Goal: Communication & Community: Share content

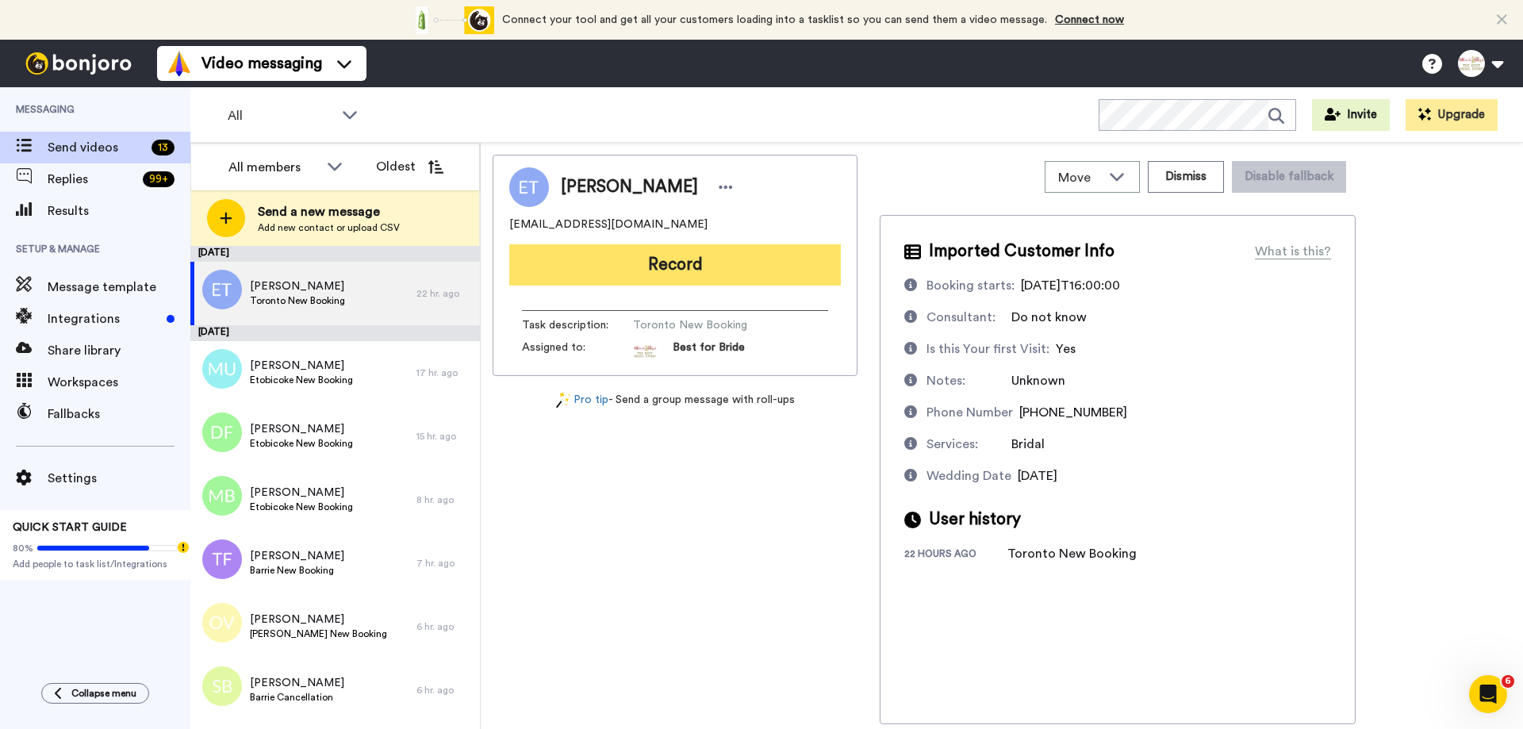
click at [655, 263] on button "Record" at bounding box center [674, 264] width 331 height 41
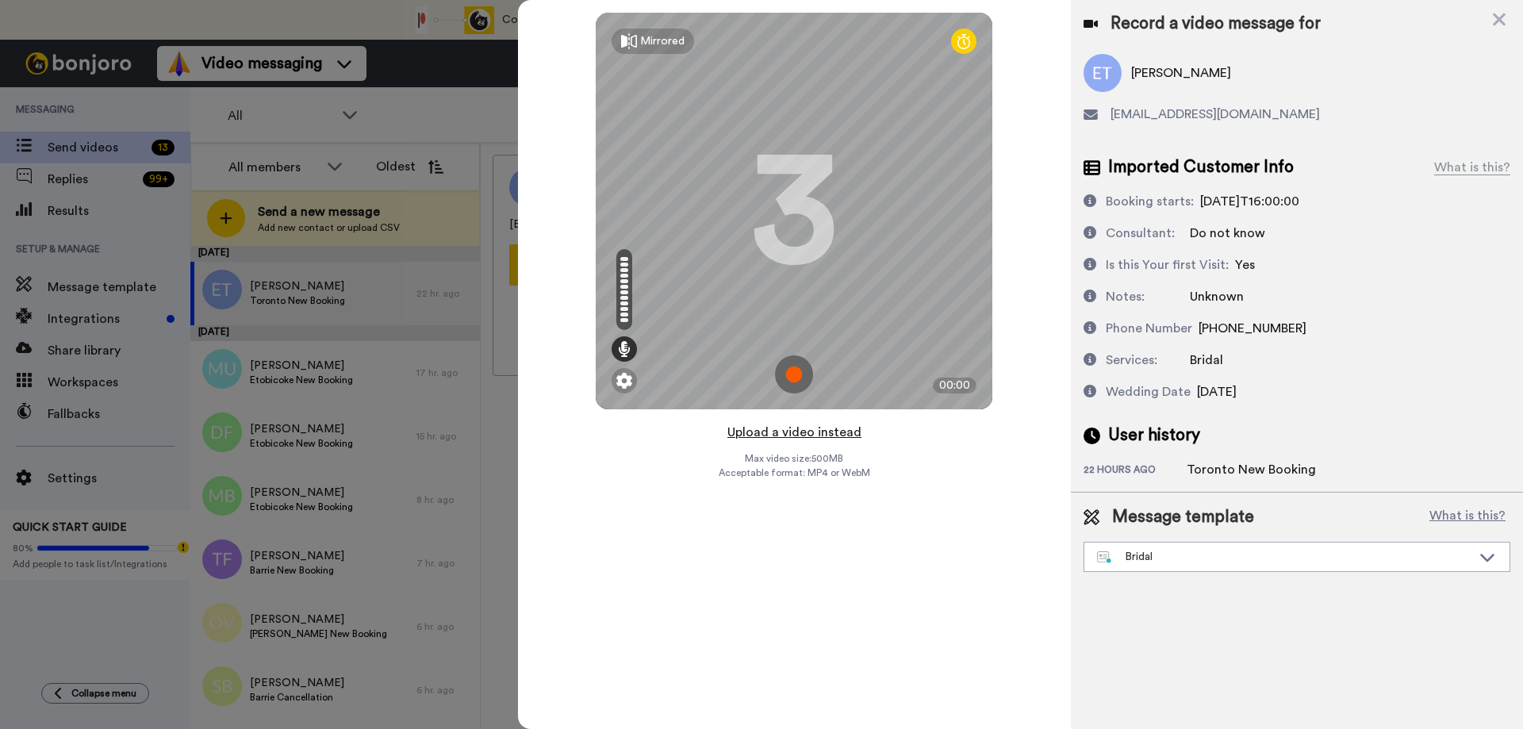
click at [803, 434] on button "Upload a video instead" at bounding box center [794, 432] width 144 height 21
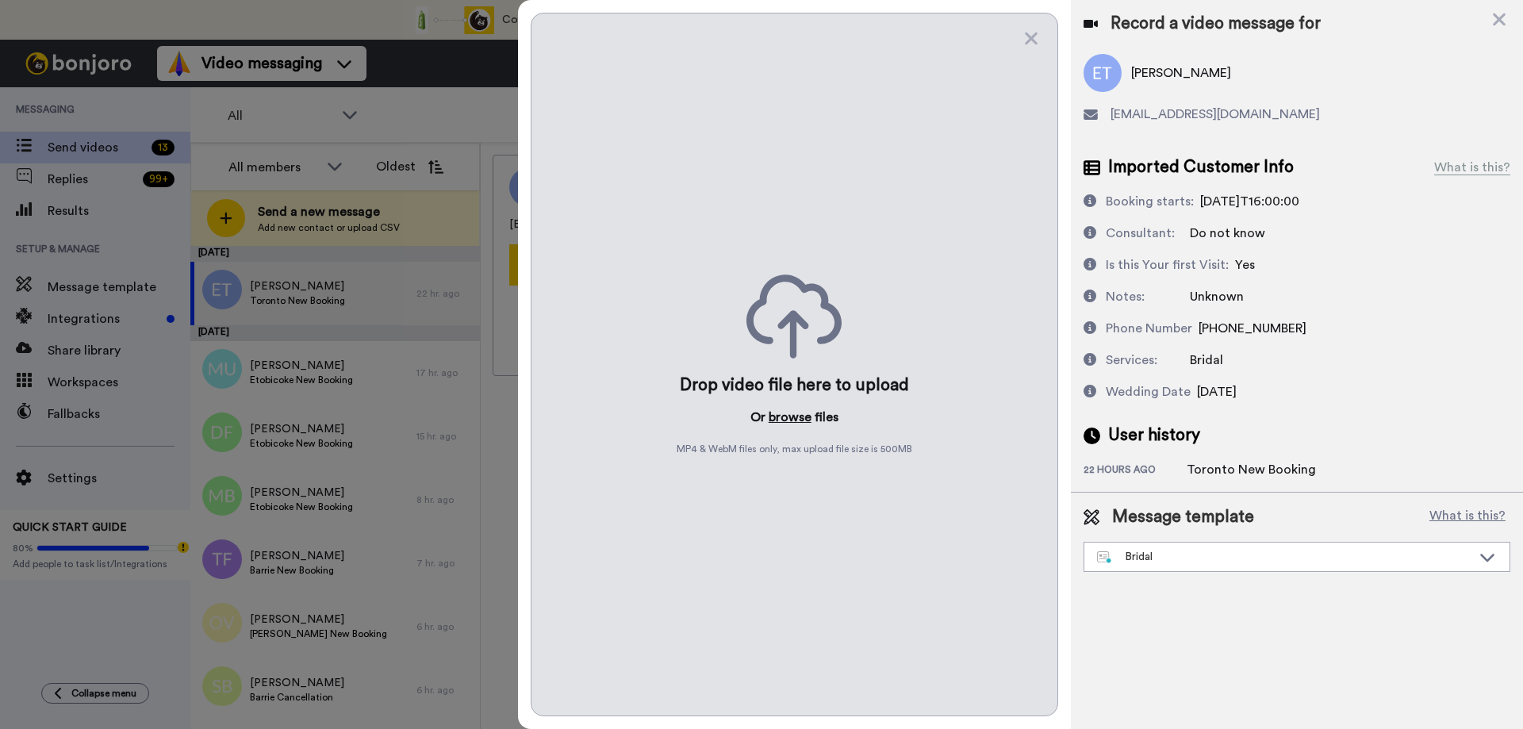
click at [795, 417] on button "browse" at bounding box center [789, 417] width 43 height 19
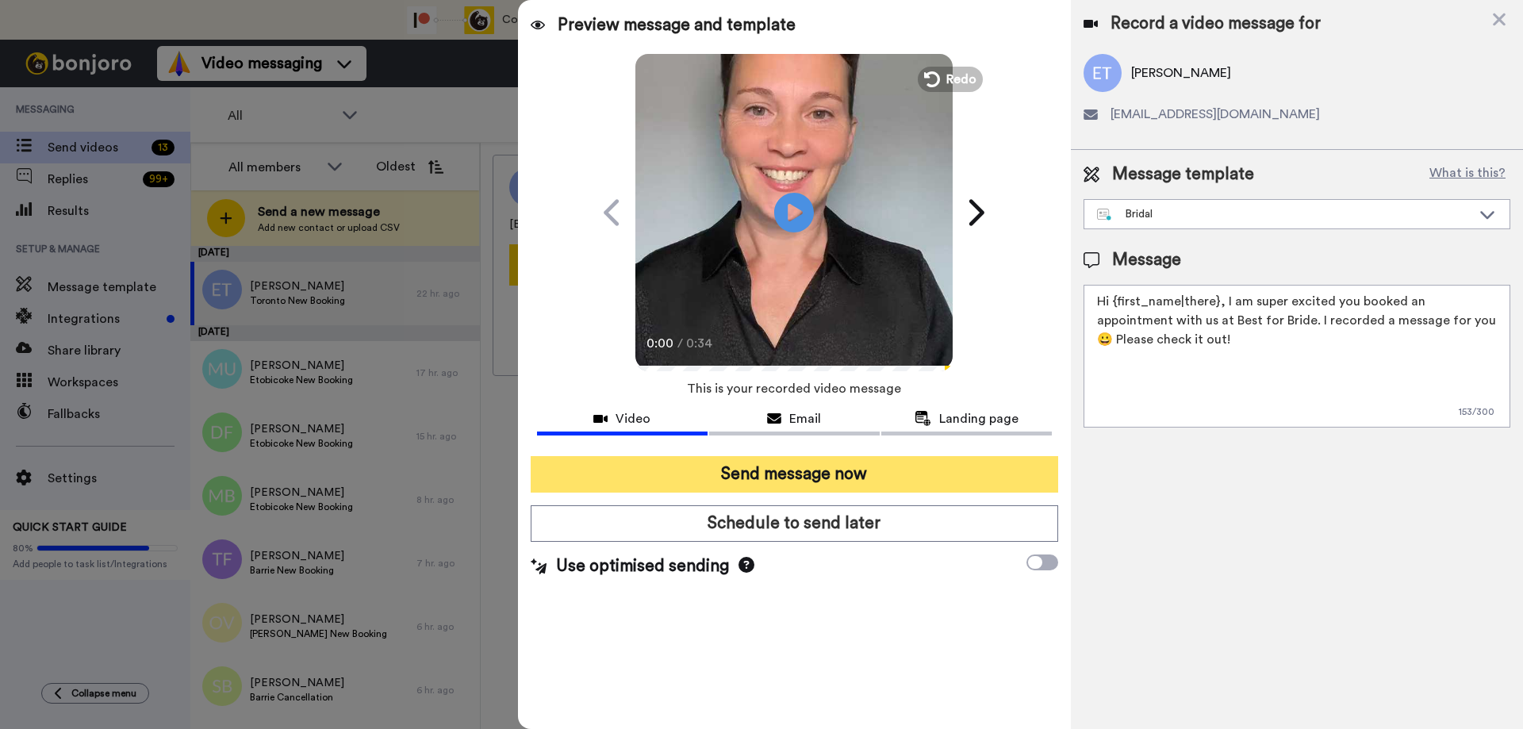
click at [788, 485] on button "Send message now" at bounding box center [794, 474] width 527 height 36
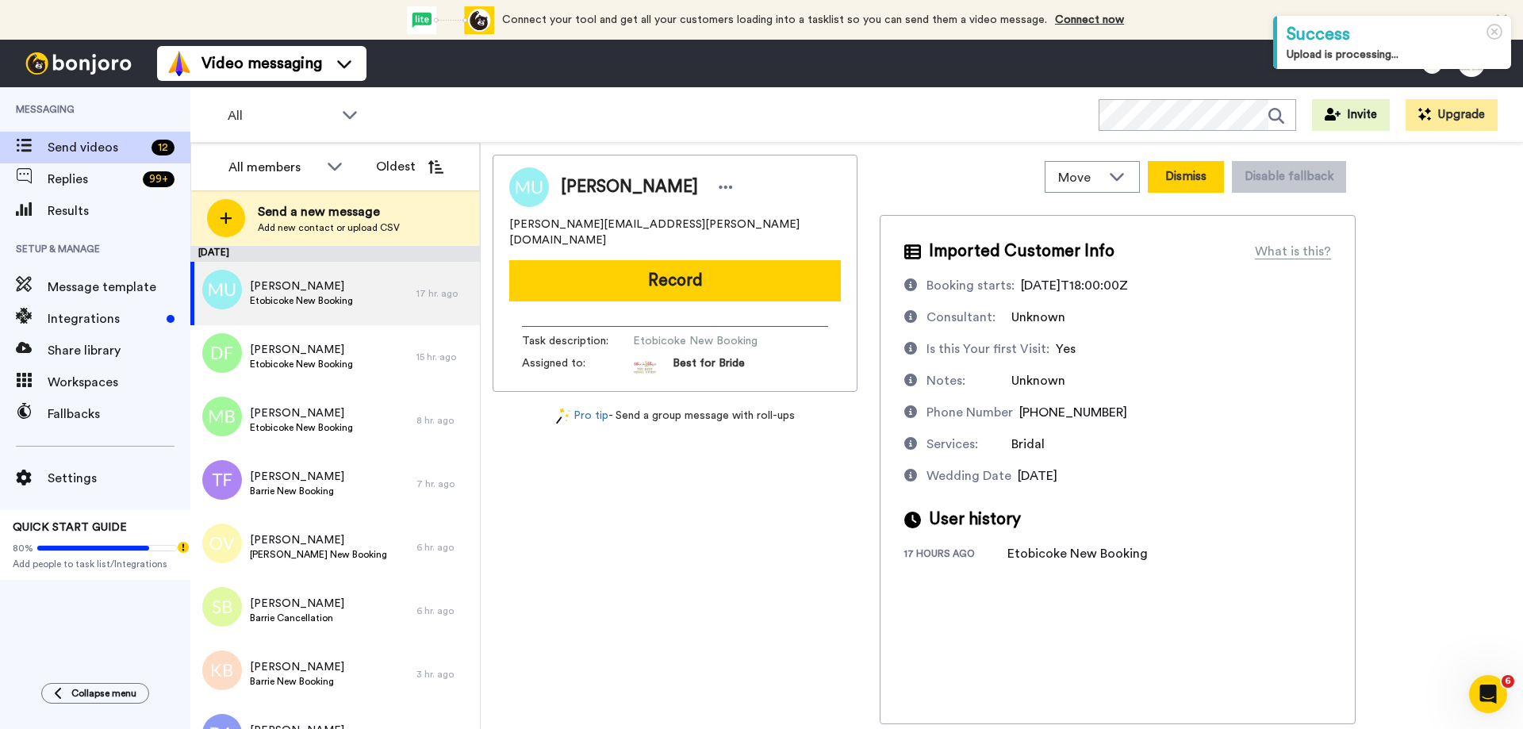
click at [1188, 174] on button "Dismiss" at bounding box center [1185, 177] width 76 height 32
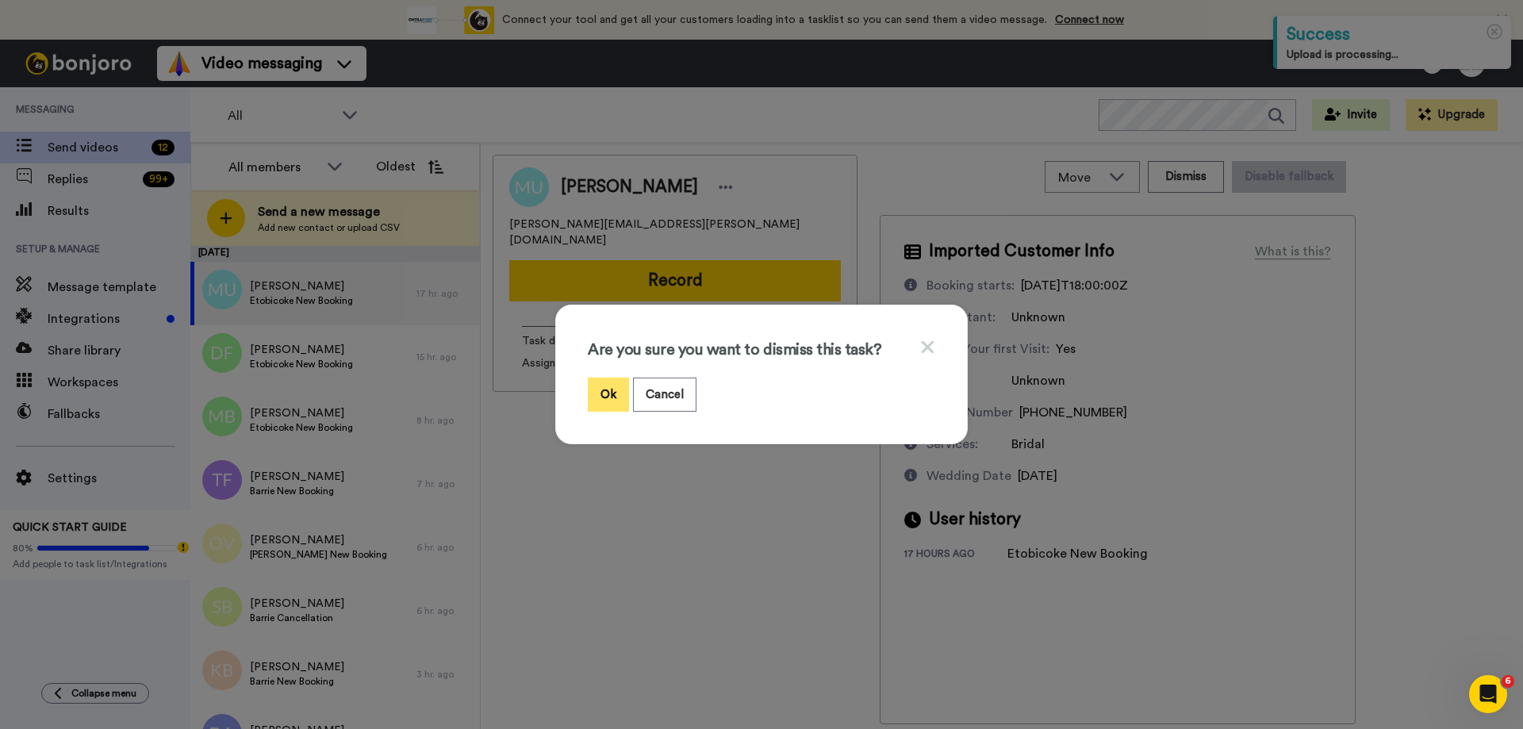
click at [611, 398] on button "Ok" at bounding box center [608, 394] width 41 height 34
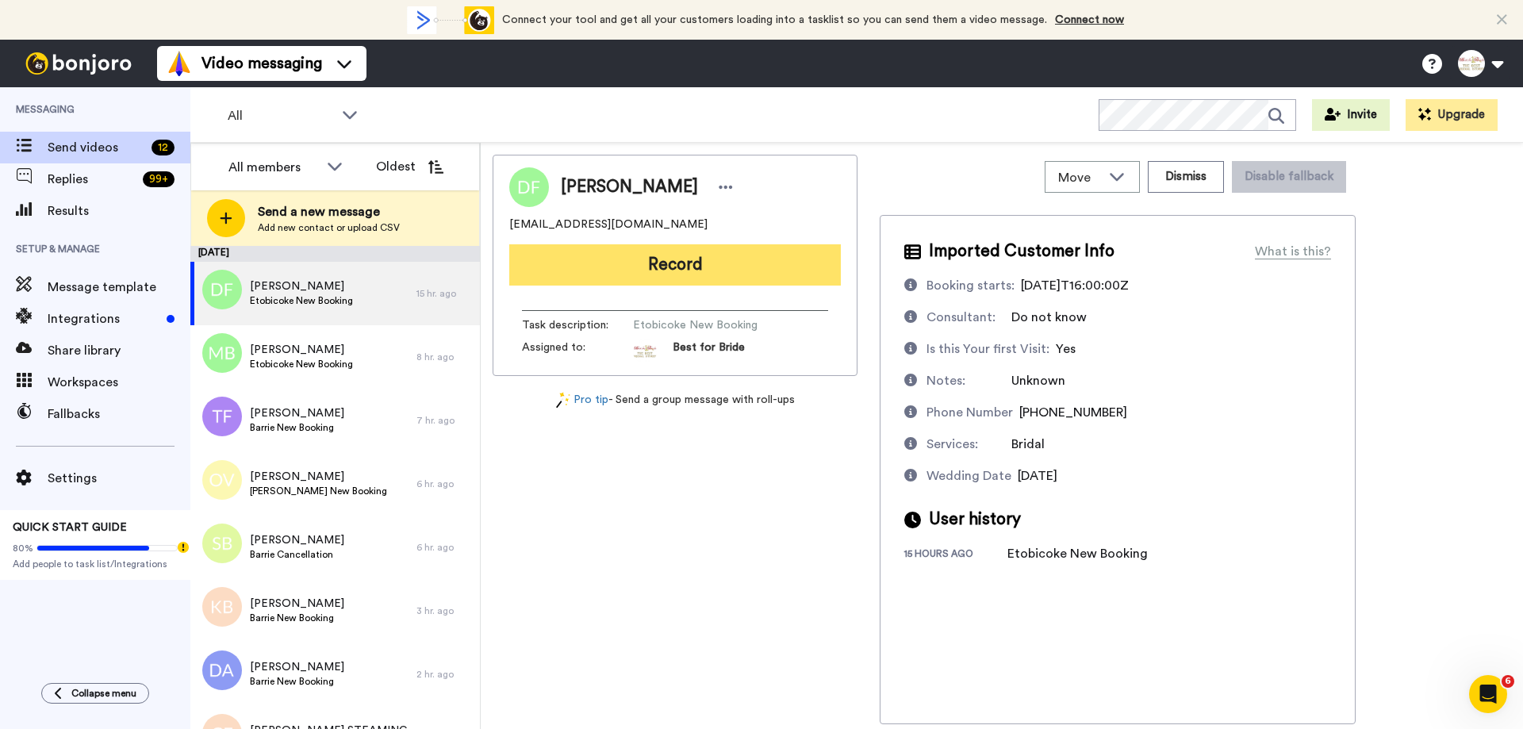
click at [708, 276] on button "Record" at bounding box center [674, 264] width 331 height 41
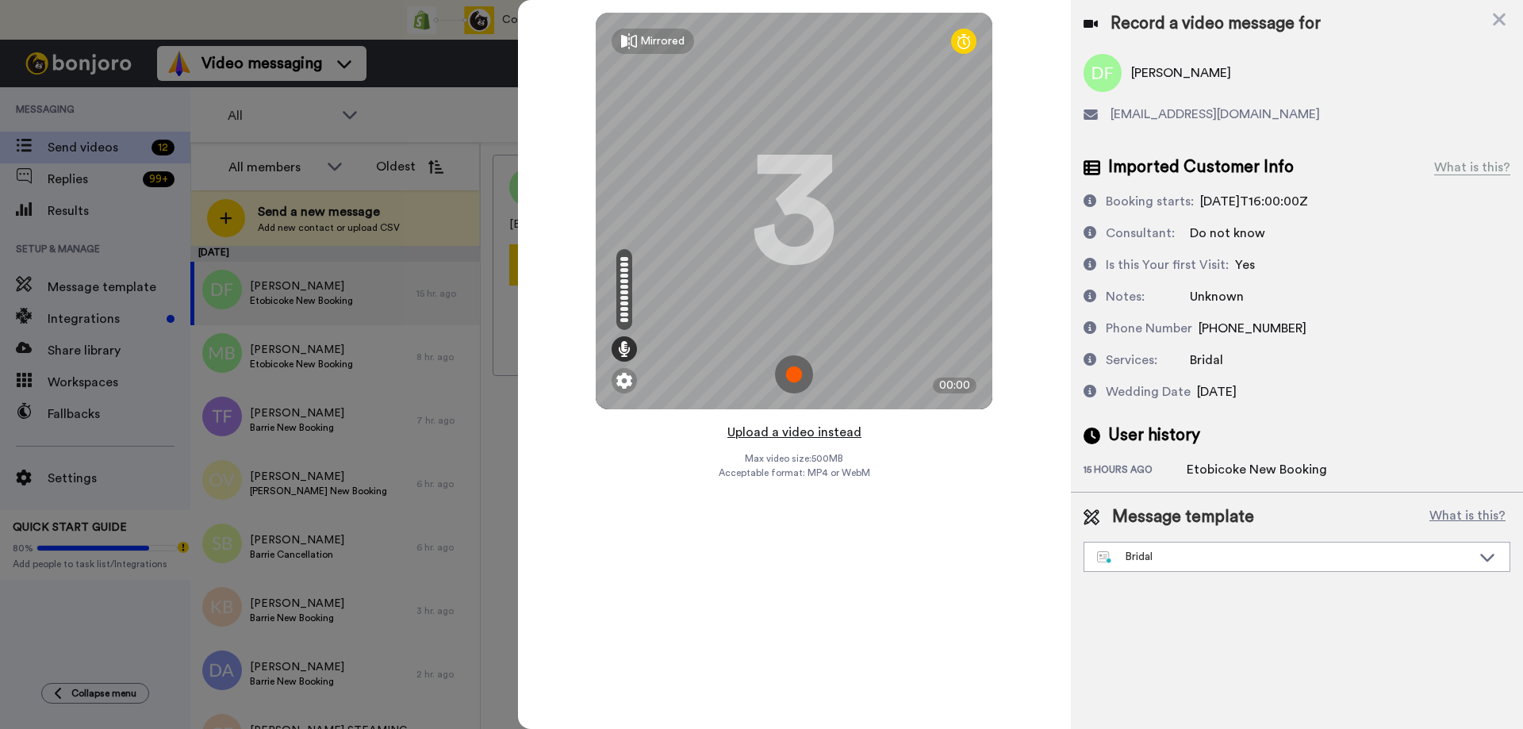
click at [811, 427] on button "Upload a video instead" at bounding box center [794, 432] width 144 height 21
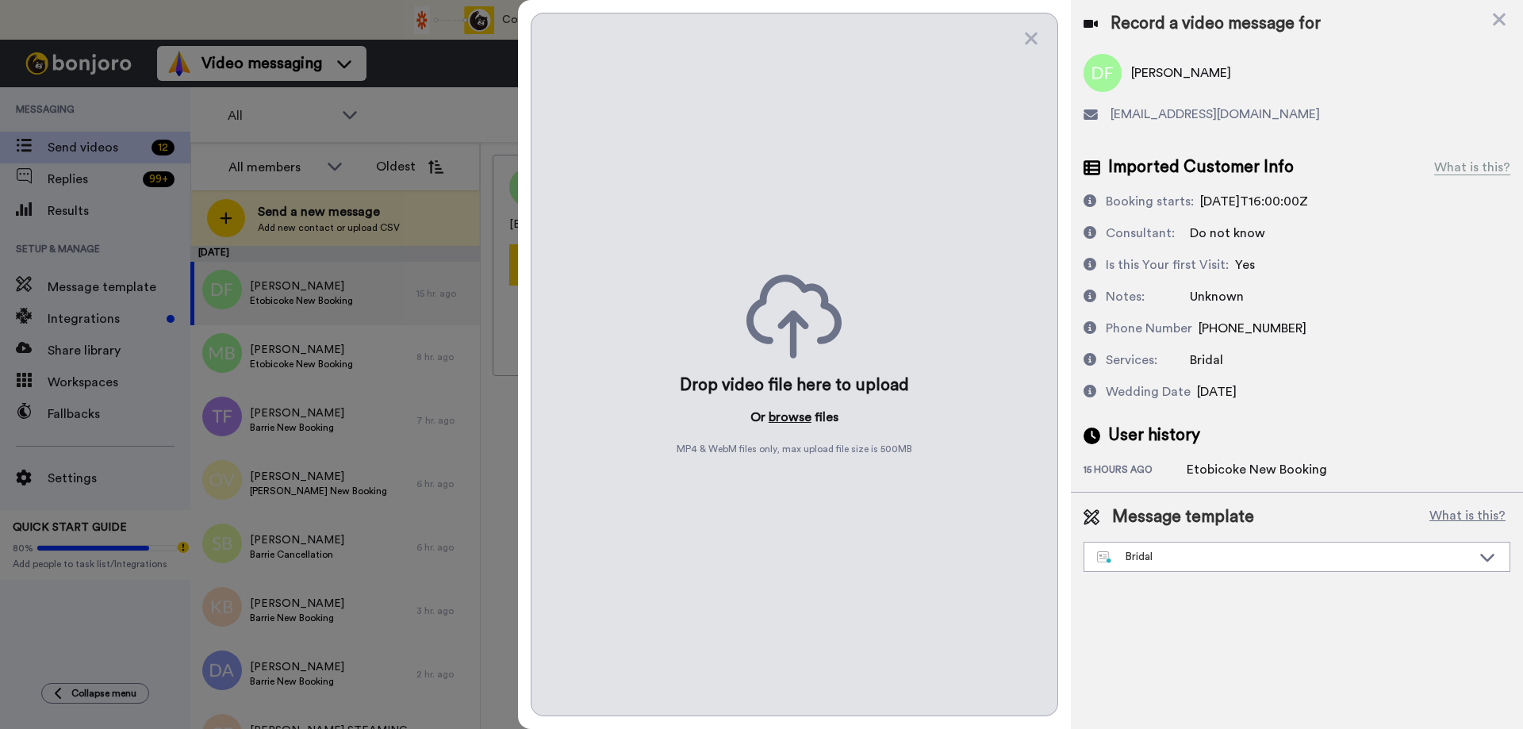
click at [799, 413] on button "browse" at bounding box center [789, 417] width 43 height 19
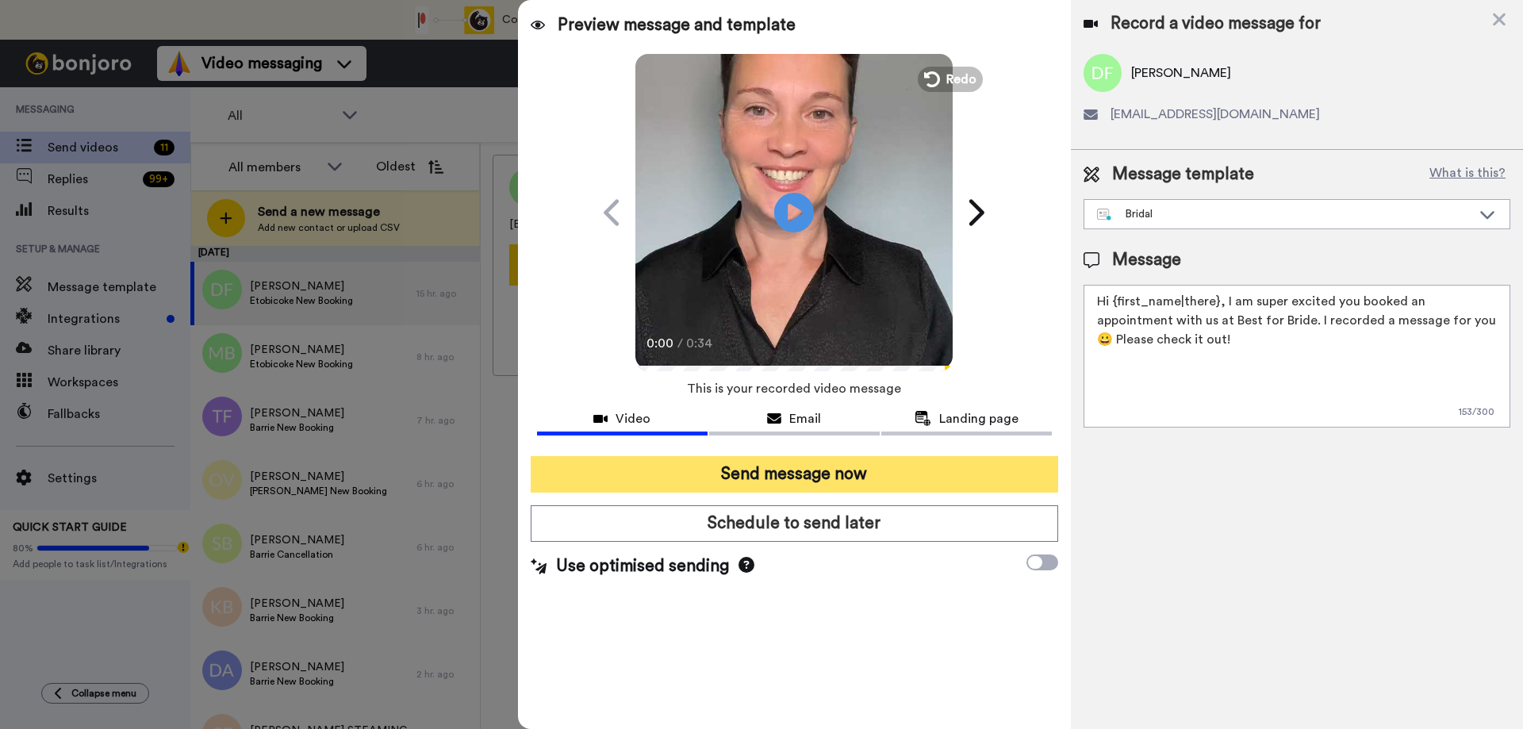
click at [752, 475] on button "Send message now" at bounding box center [794, 474] width 527 height 36
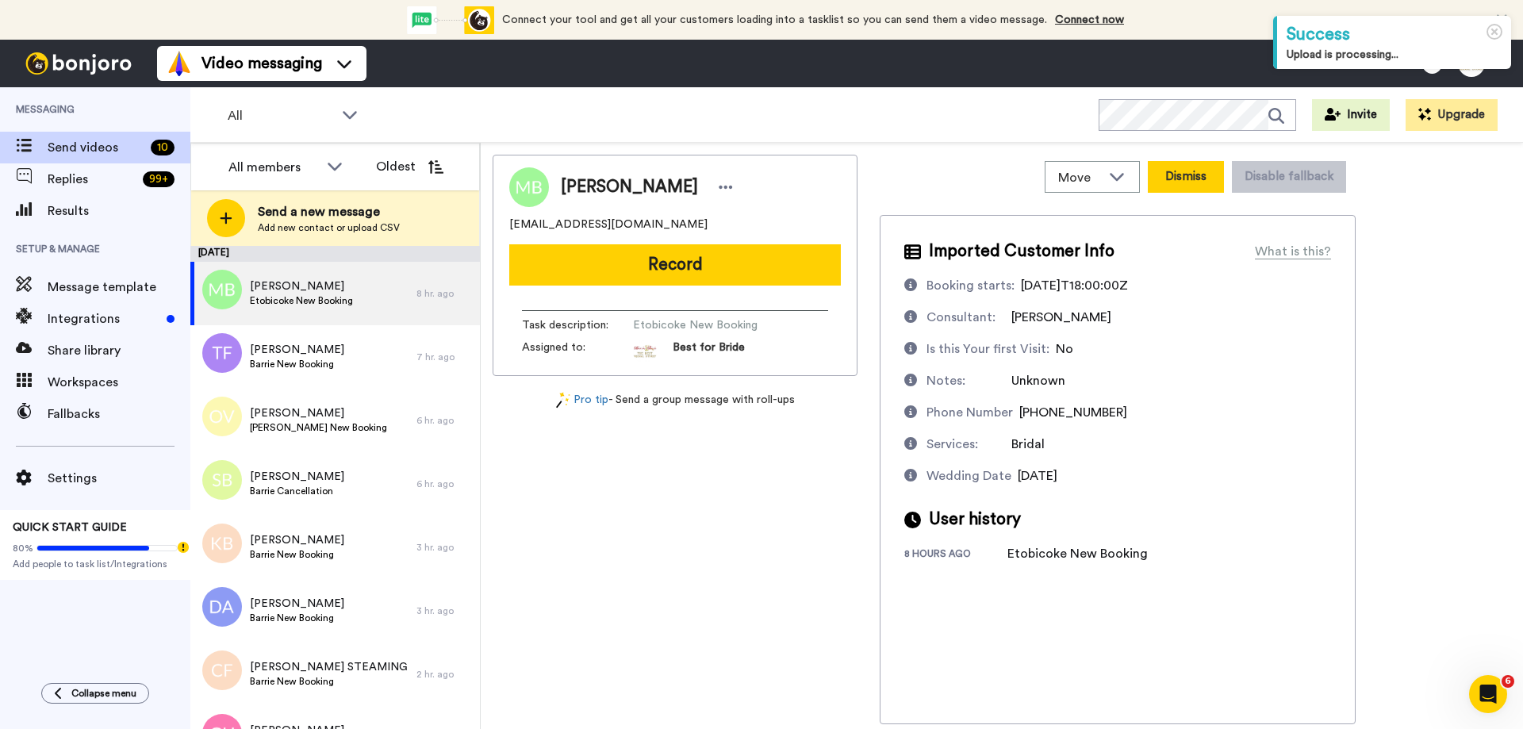
click at [1197, 177] on button "Dismiss" at bounding box center [1185, 177] width 76 height 32
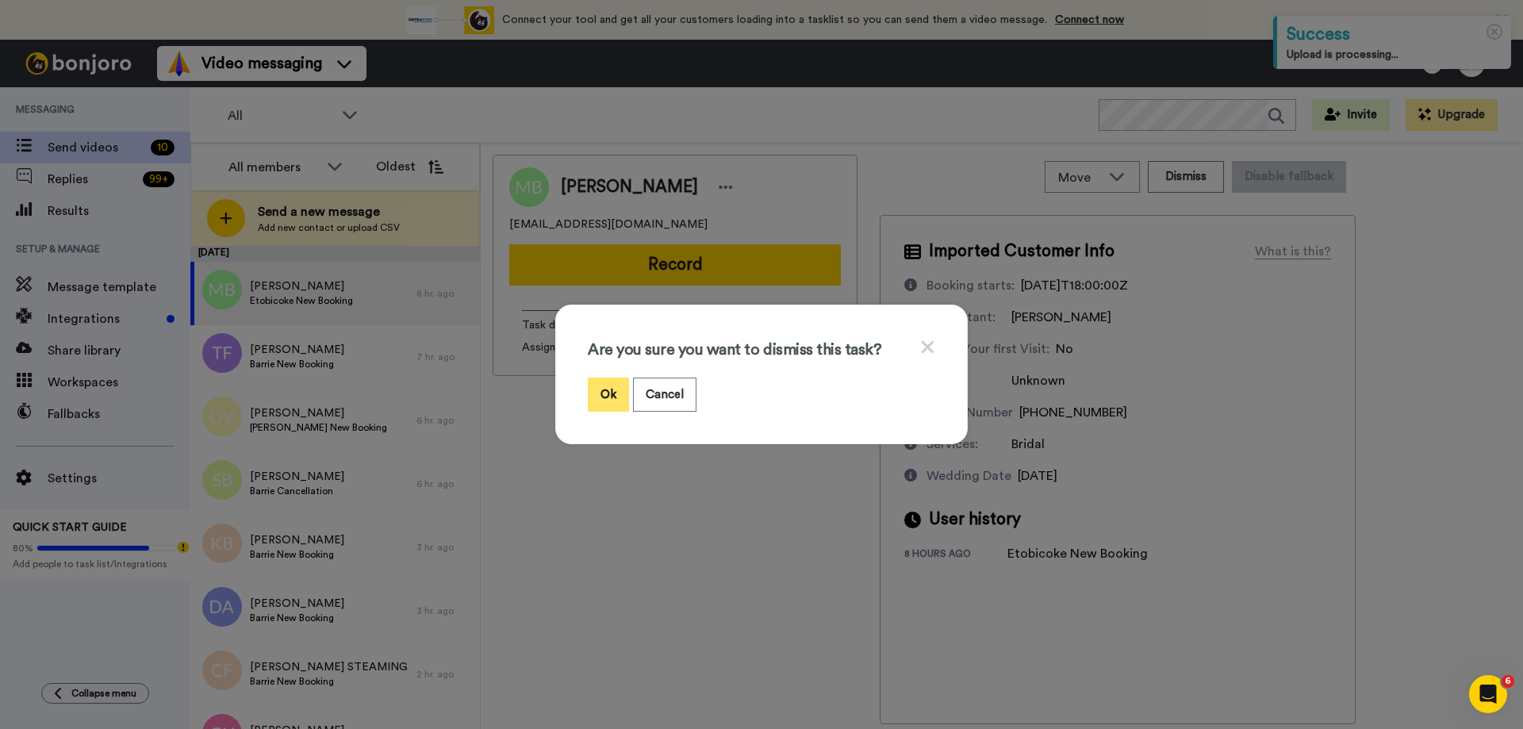
click at [606, 401] on button "Ok" at bounding box center [608, 394] width 41 height 34
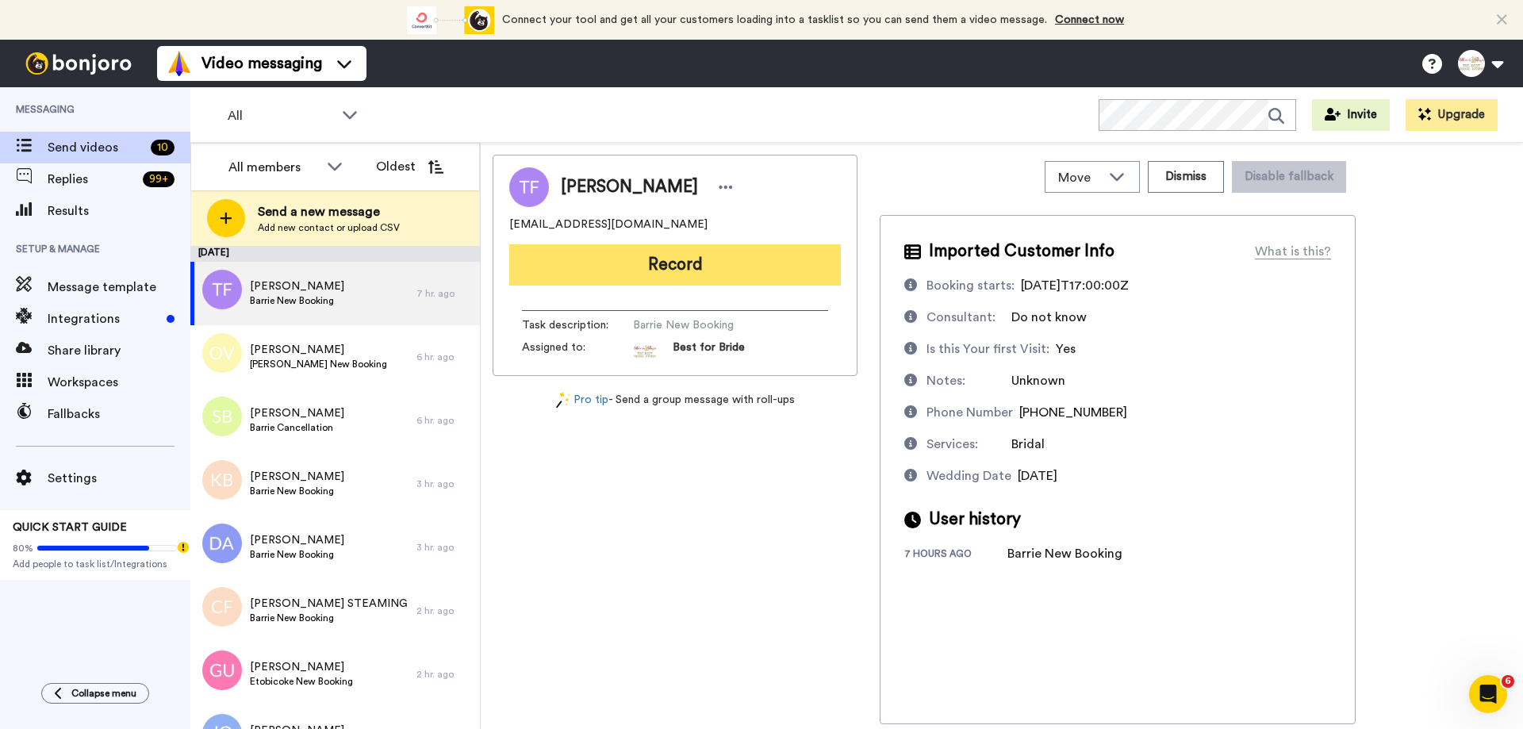
click at [722, 270] on button "Record" at bounding box center [674, 264] width 331 height 41
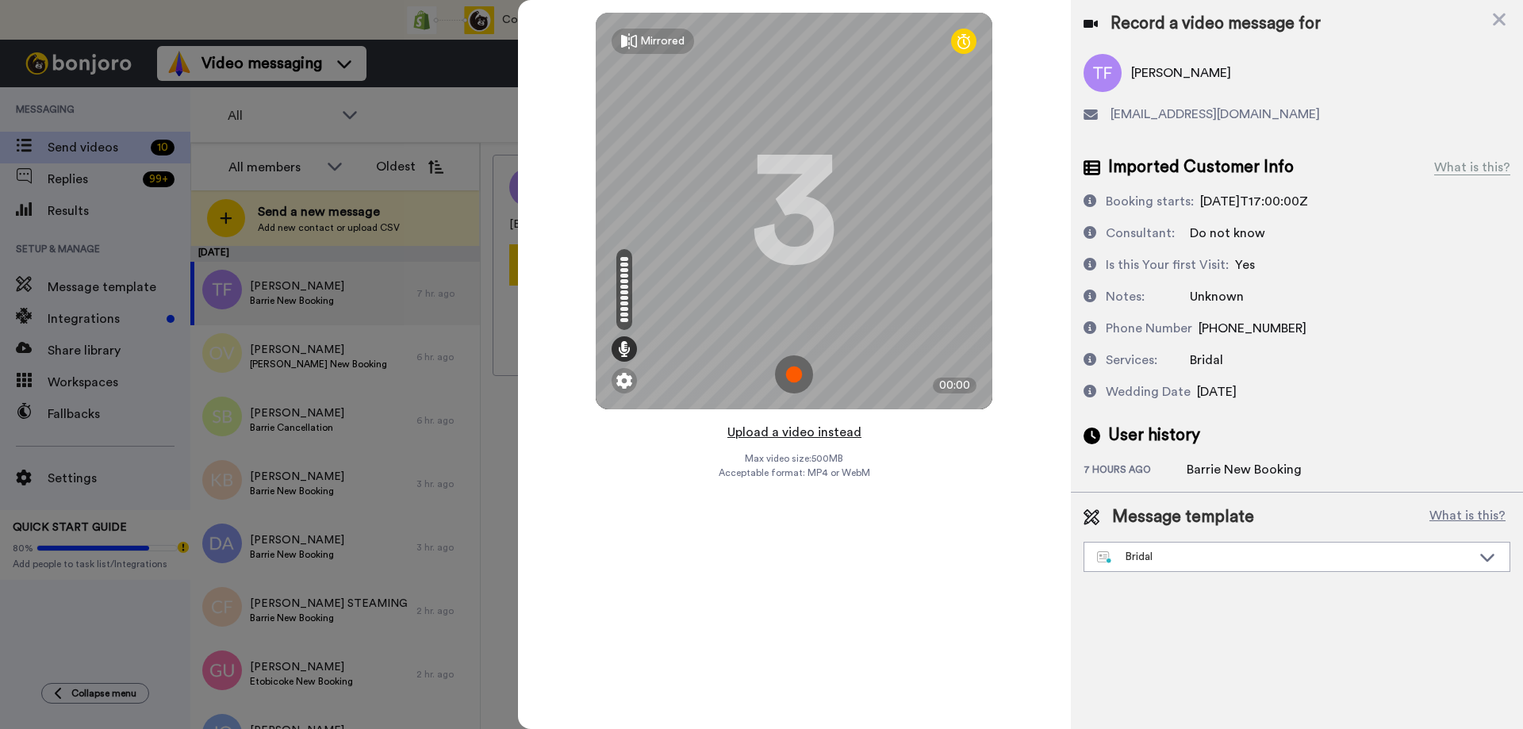
click at [779, 435] on button "Upload a video instead" at bounding box center [794, 432] width 144 height 21
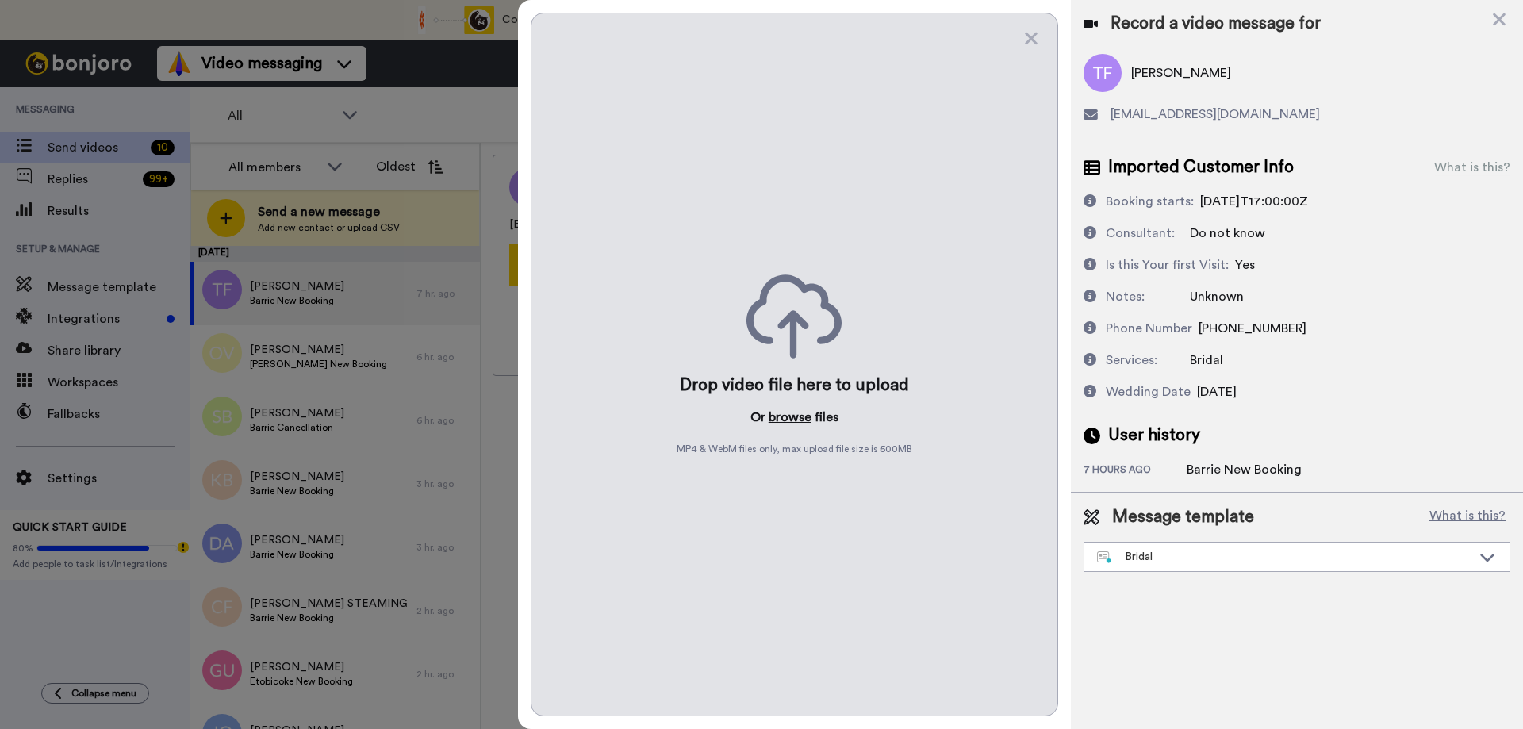
click at [786, 418] on button "browse" at bounding box center [789, 417] width 43 height 19
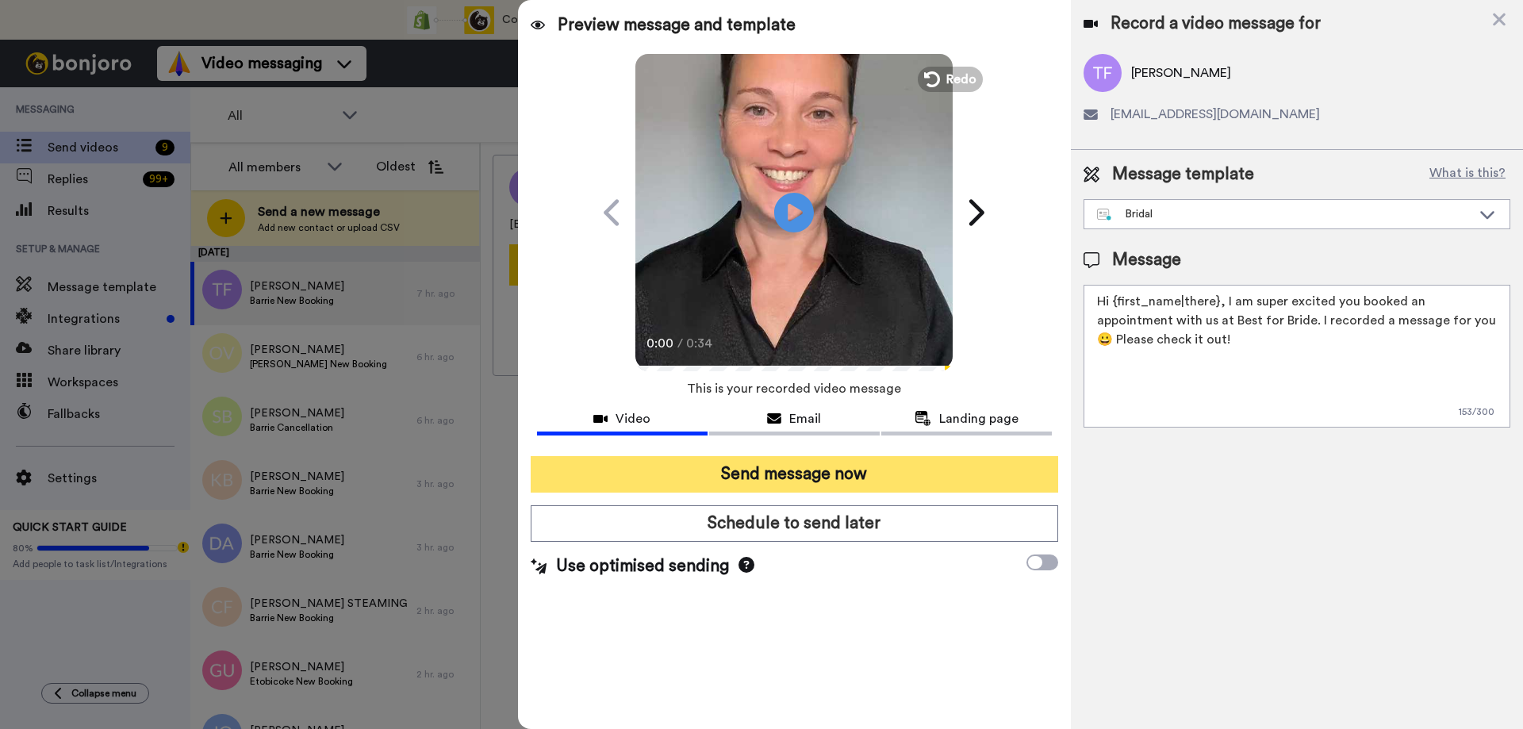
click at [714, 474] on button "Send message now" at bounding box center [794, 474] width 527 height 36
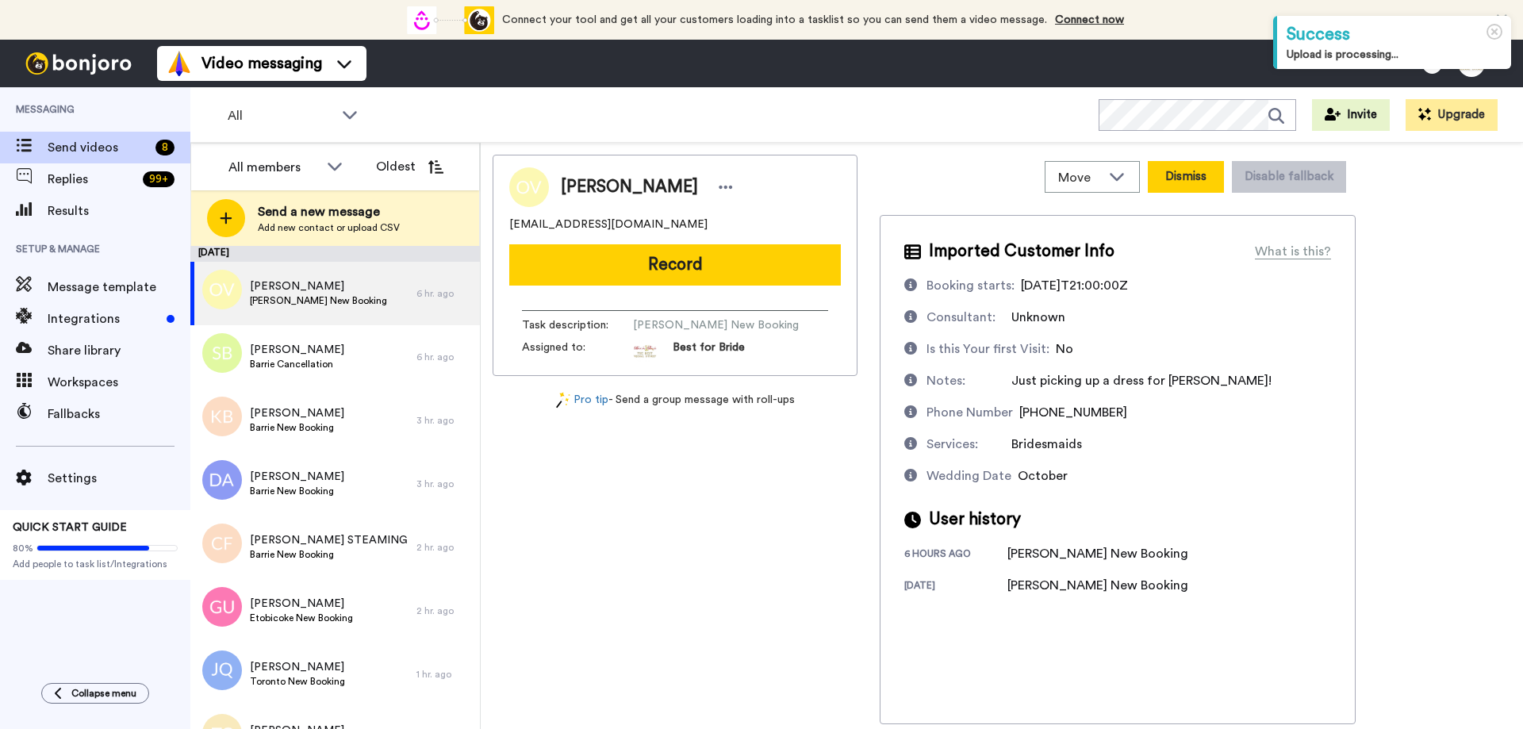
click at [1193, 177] on button "Dismiss" at bounding box center [1185, 177] width 76 height 32
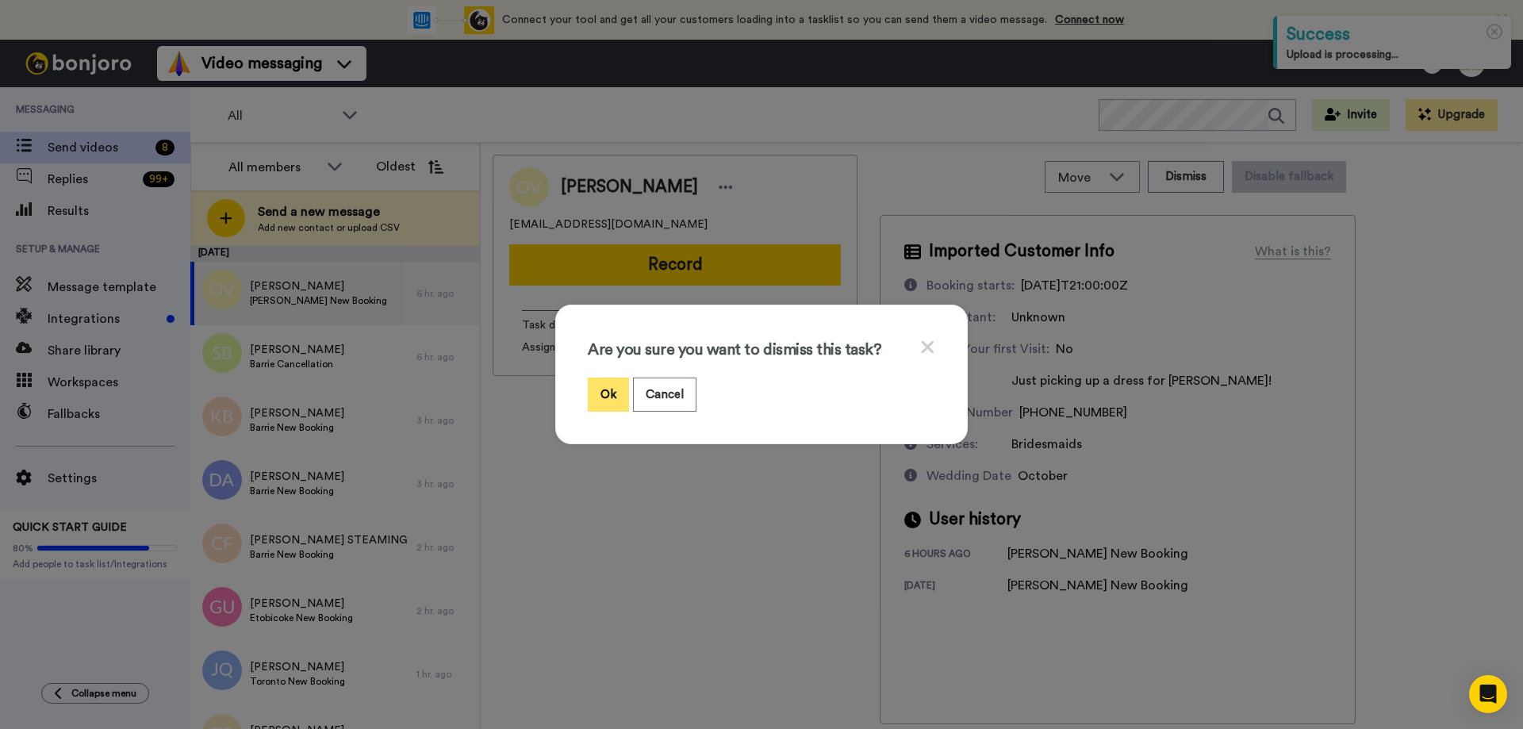
click at [607, 396] on button "Ok" at bounding box center [608, 394] width 41 height 34
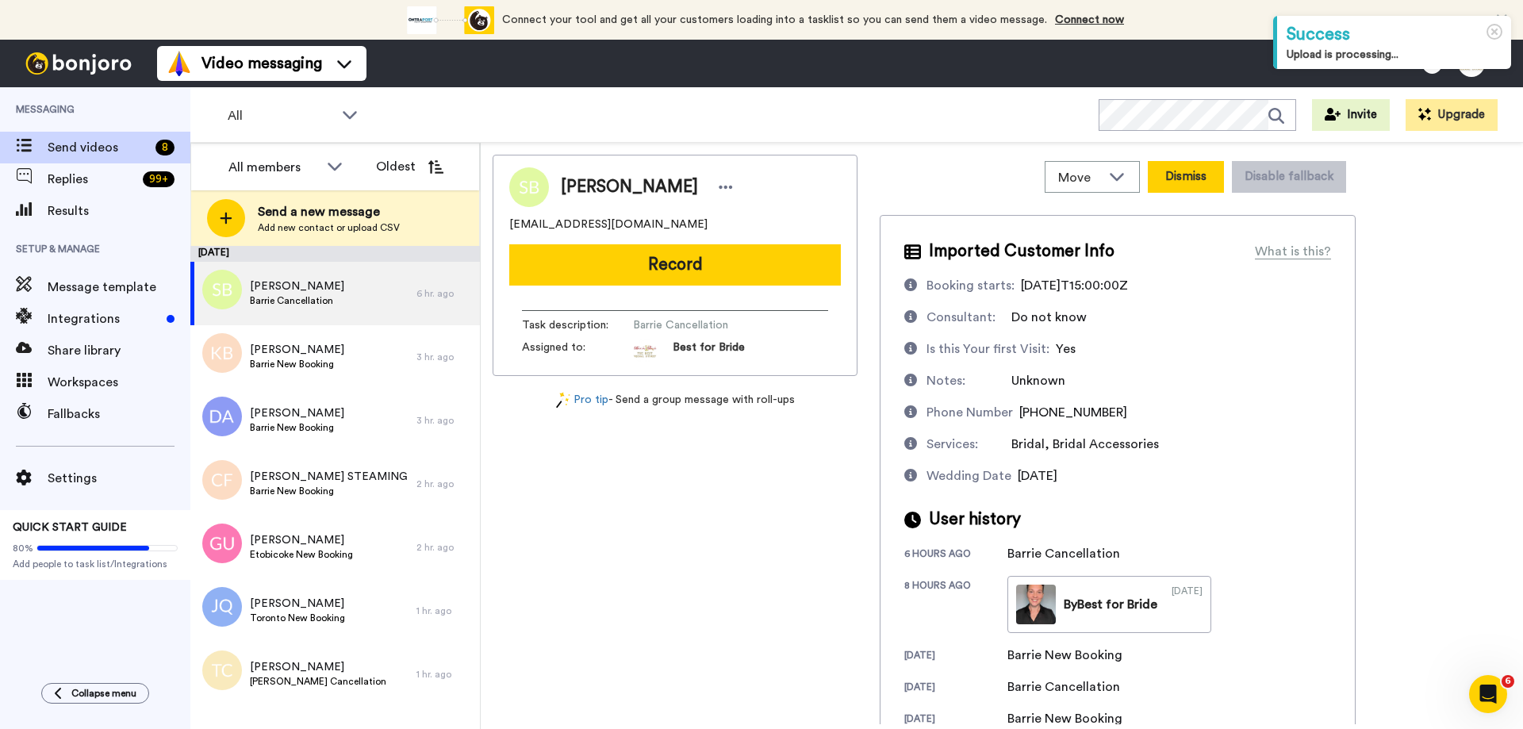
click at [1182, 177] on button "Dismiss" at bounding box center [1185, 177] width 76 height 32
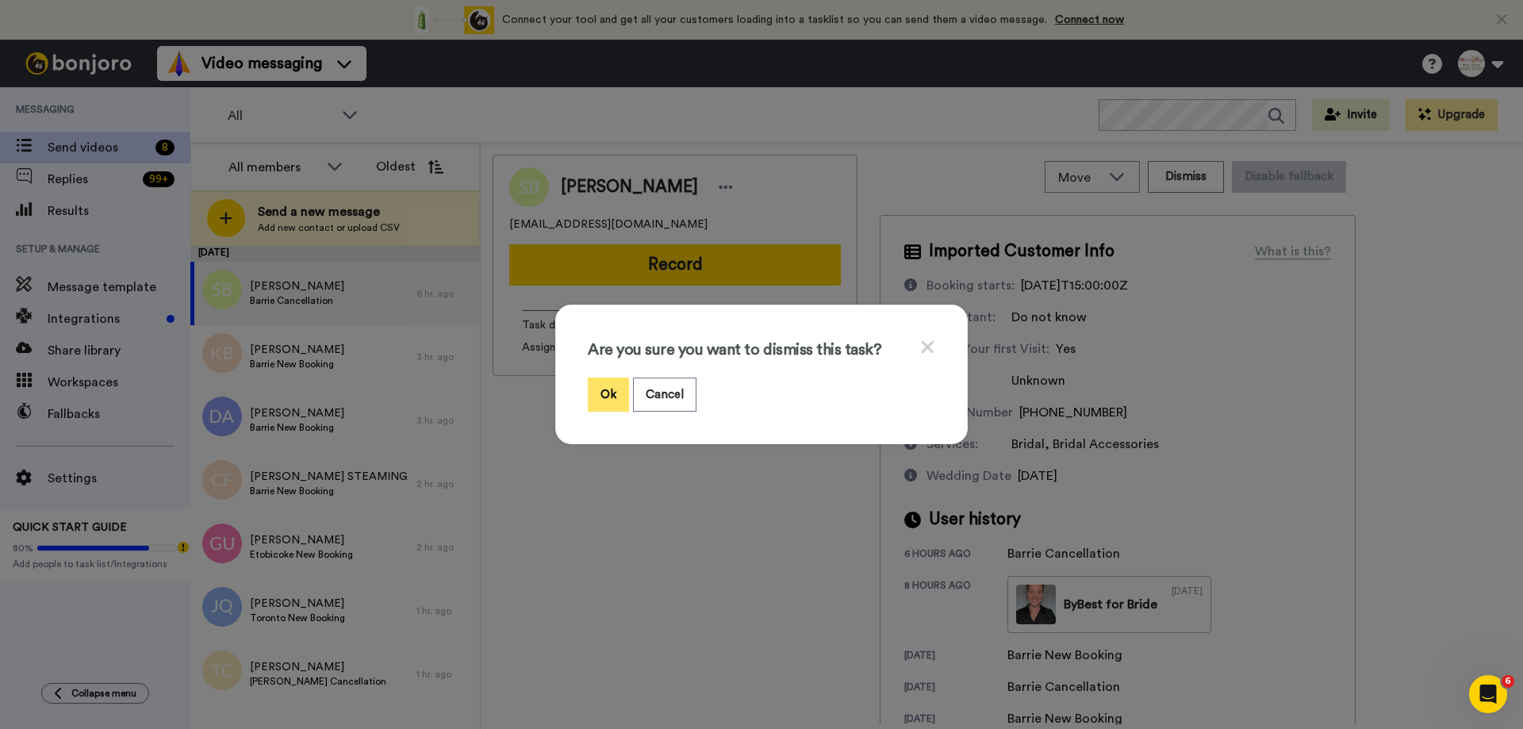
click at [594, 394] on button "Ok" at bounding box center [608, 394] width 41 height 34
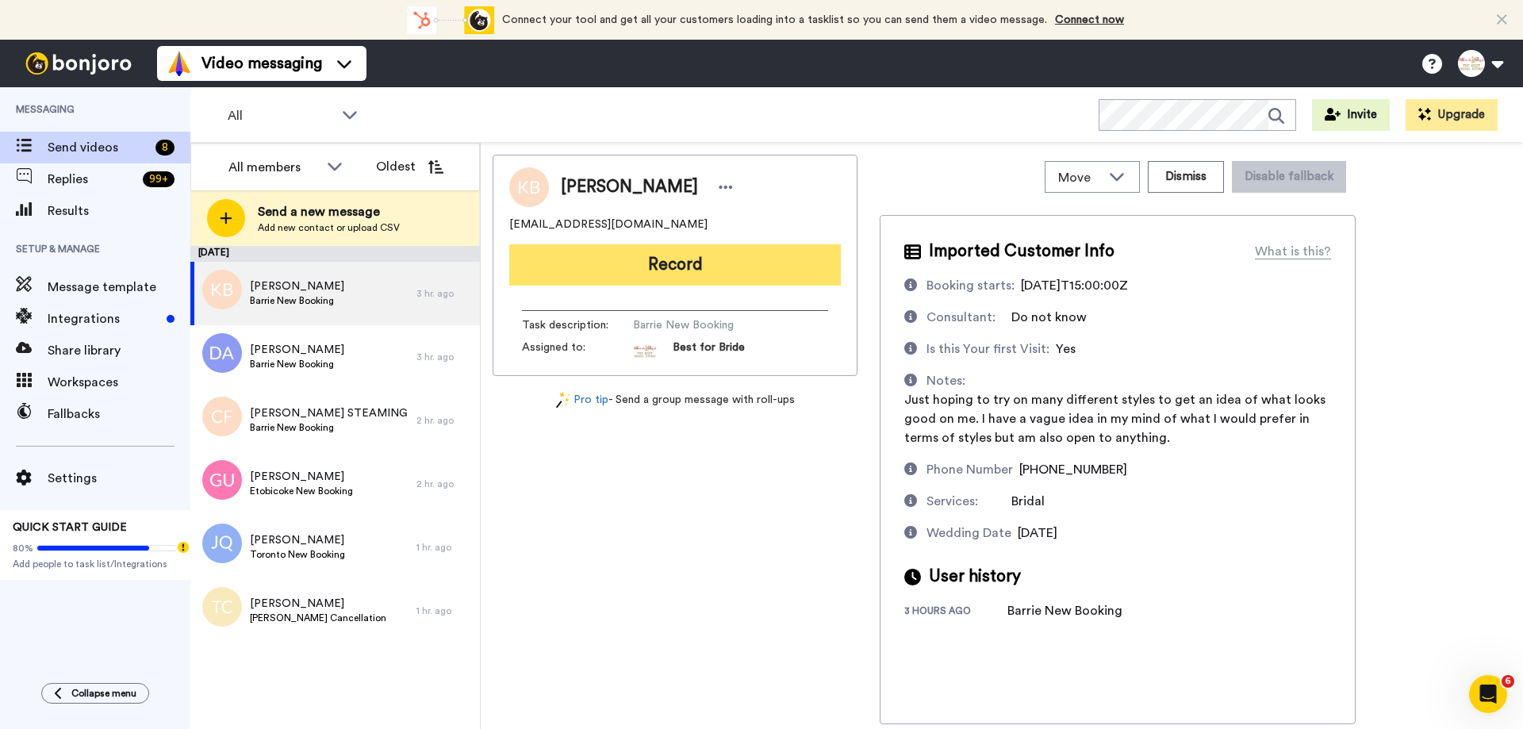
click at [634, 262] on button "Record" at bounding box center [674, 264] width 331 height 41
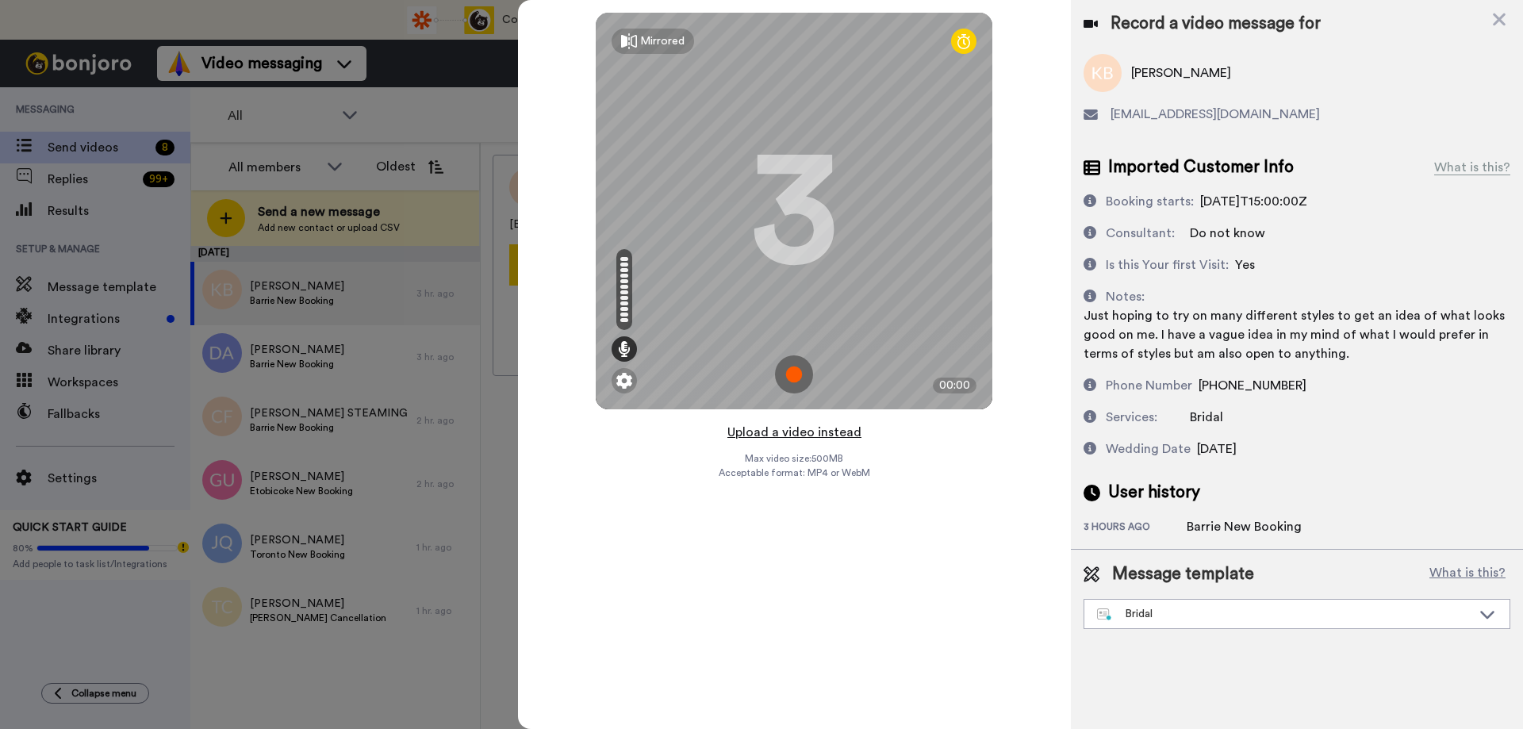
click at [795, 432] on button "Upload a video instead" at bounding box center [794, 432] width 144 height 21
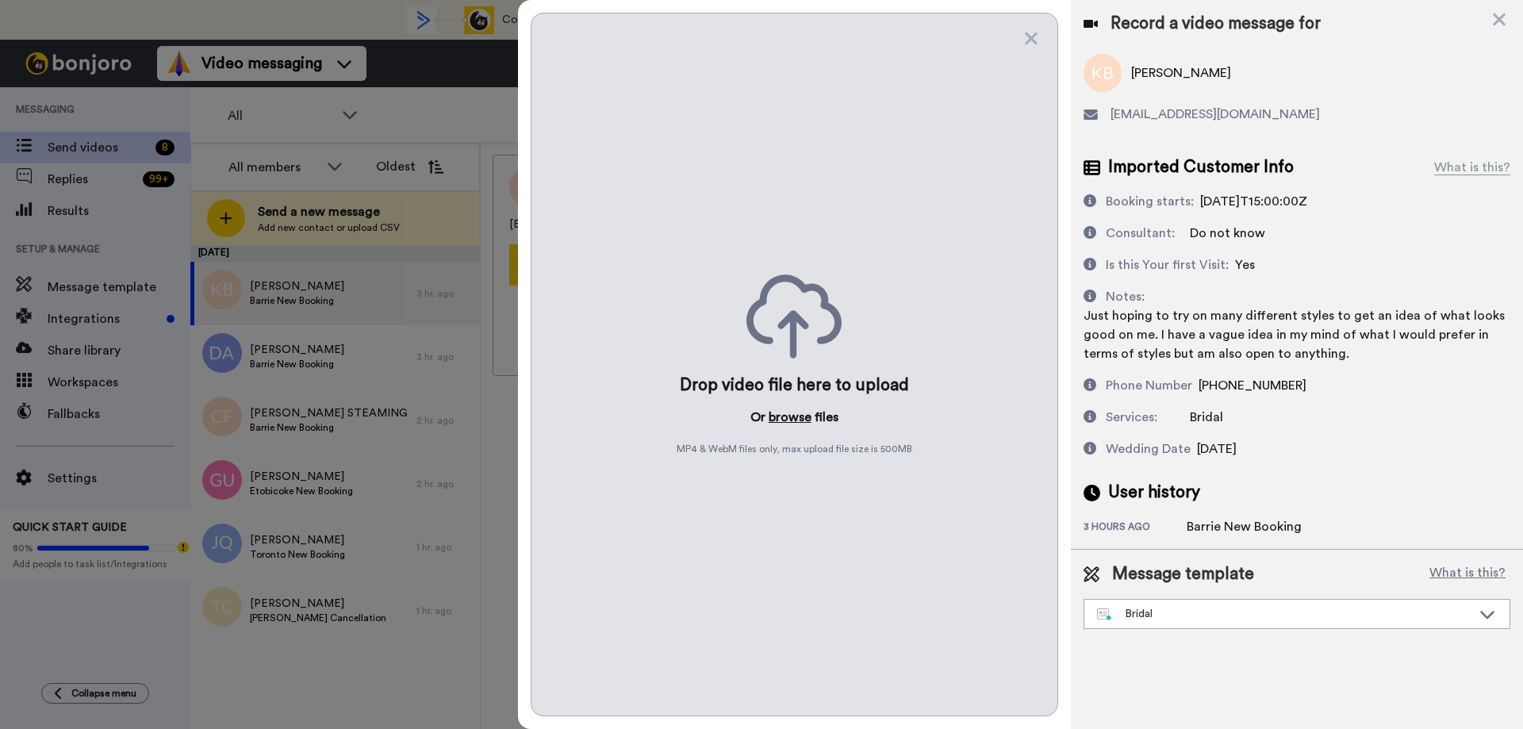
click at [787, 423] on button "browse" at bounding box center [789, 417] width 43 height 19
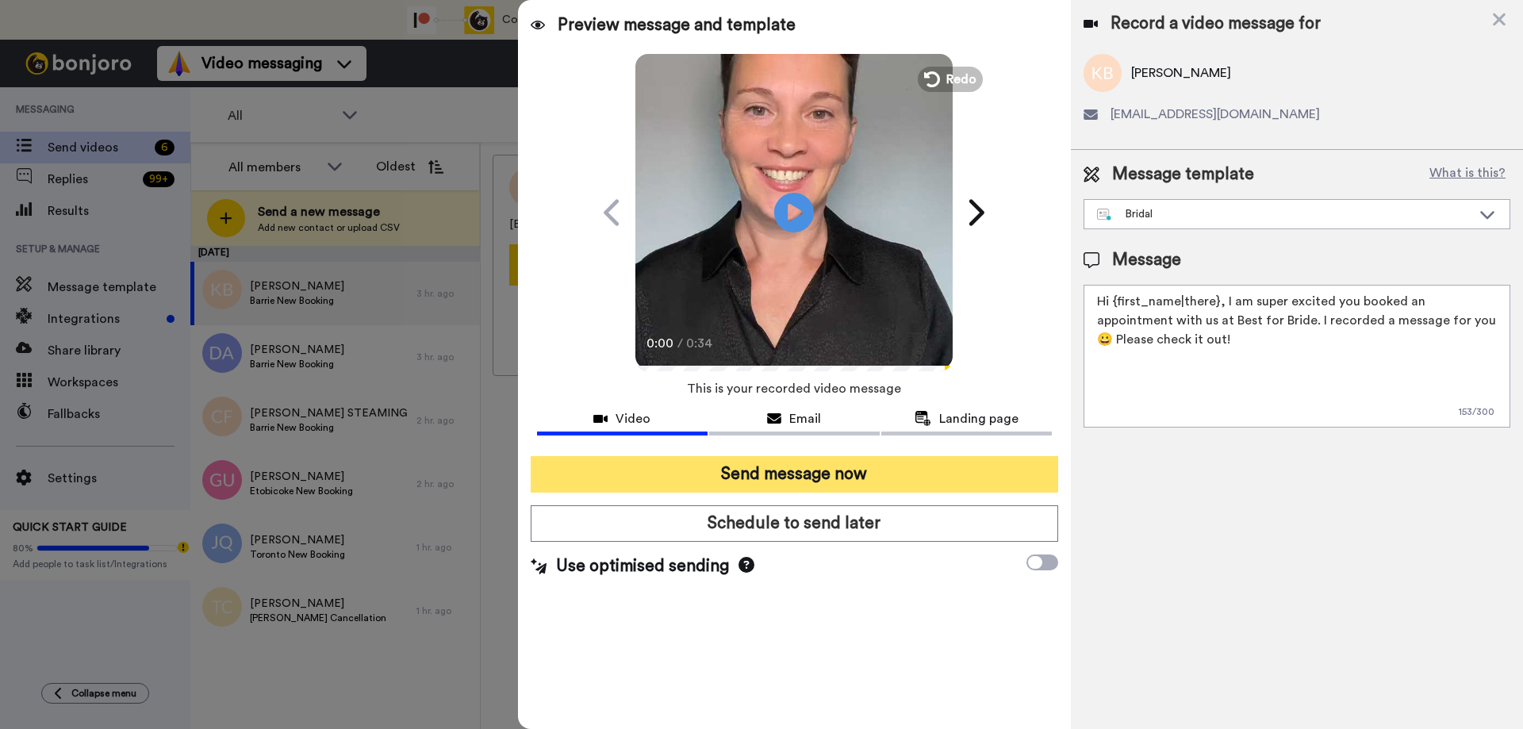
click at [811, 473] on button "Send message now" at bounding box center [794, 474] width 527 height 36
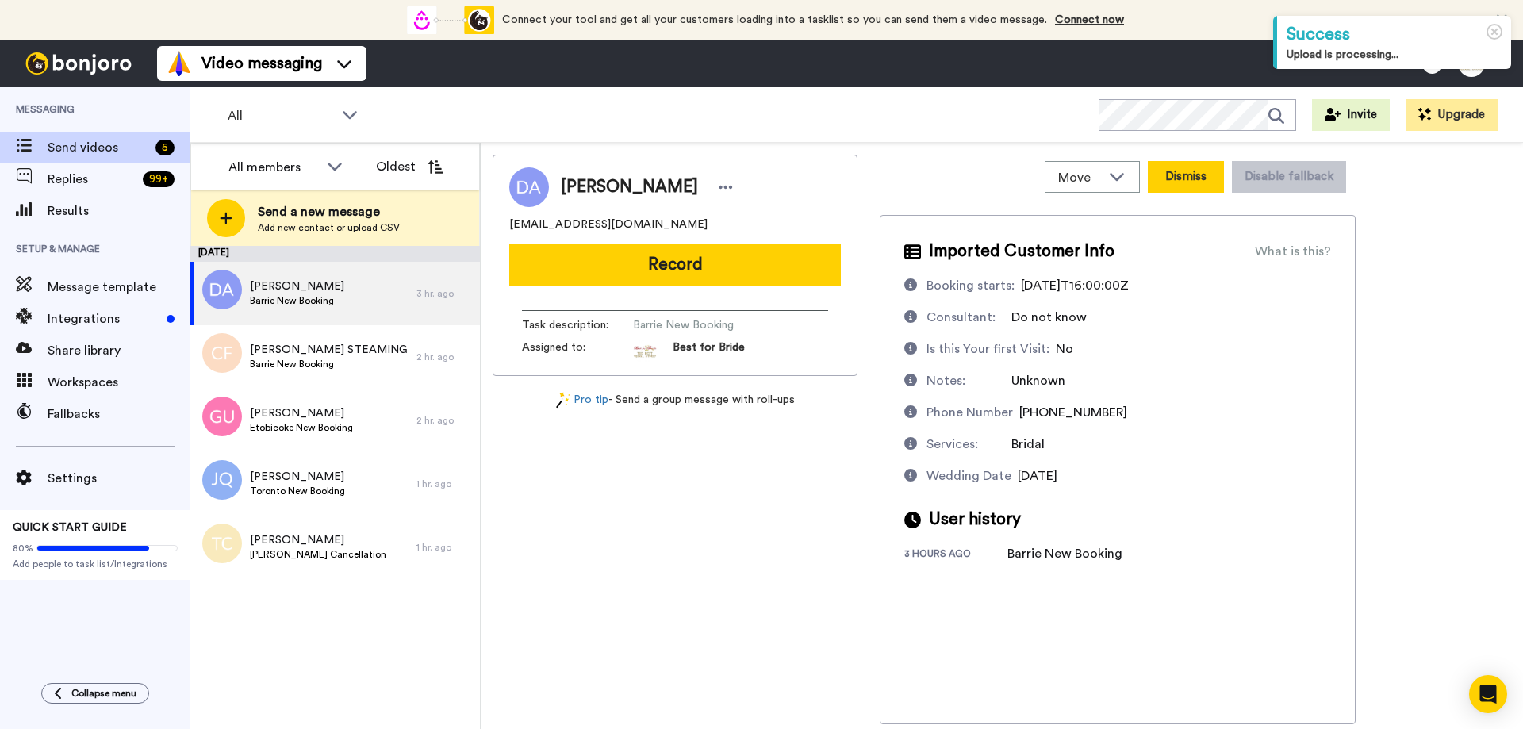
click at [1187, 179] on button "Dismiss" at bounding box center [1185, 177] width 76 height 32
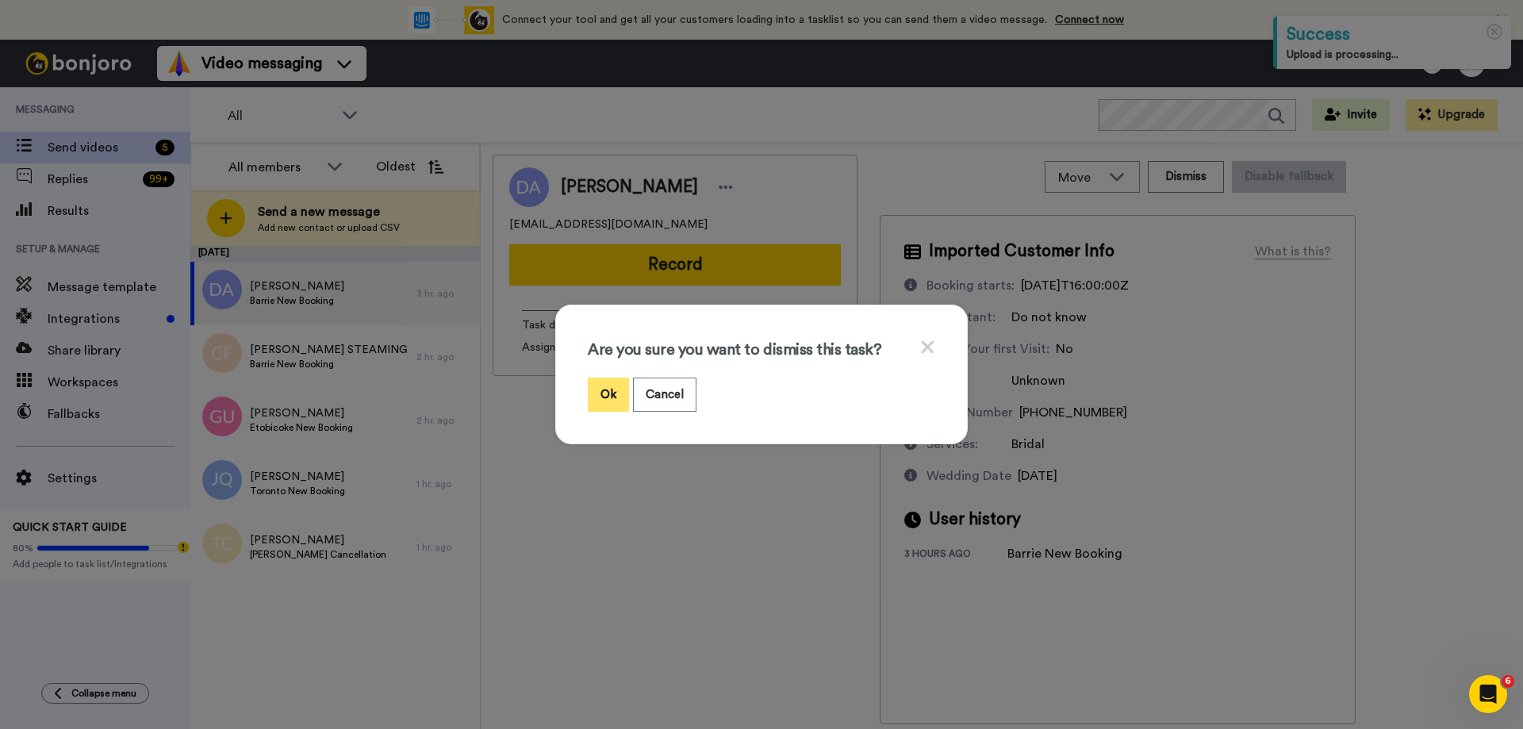
click at [609, 399] on button "Ok" at bounding box center [608, 394] width 41 height 34
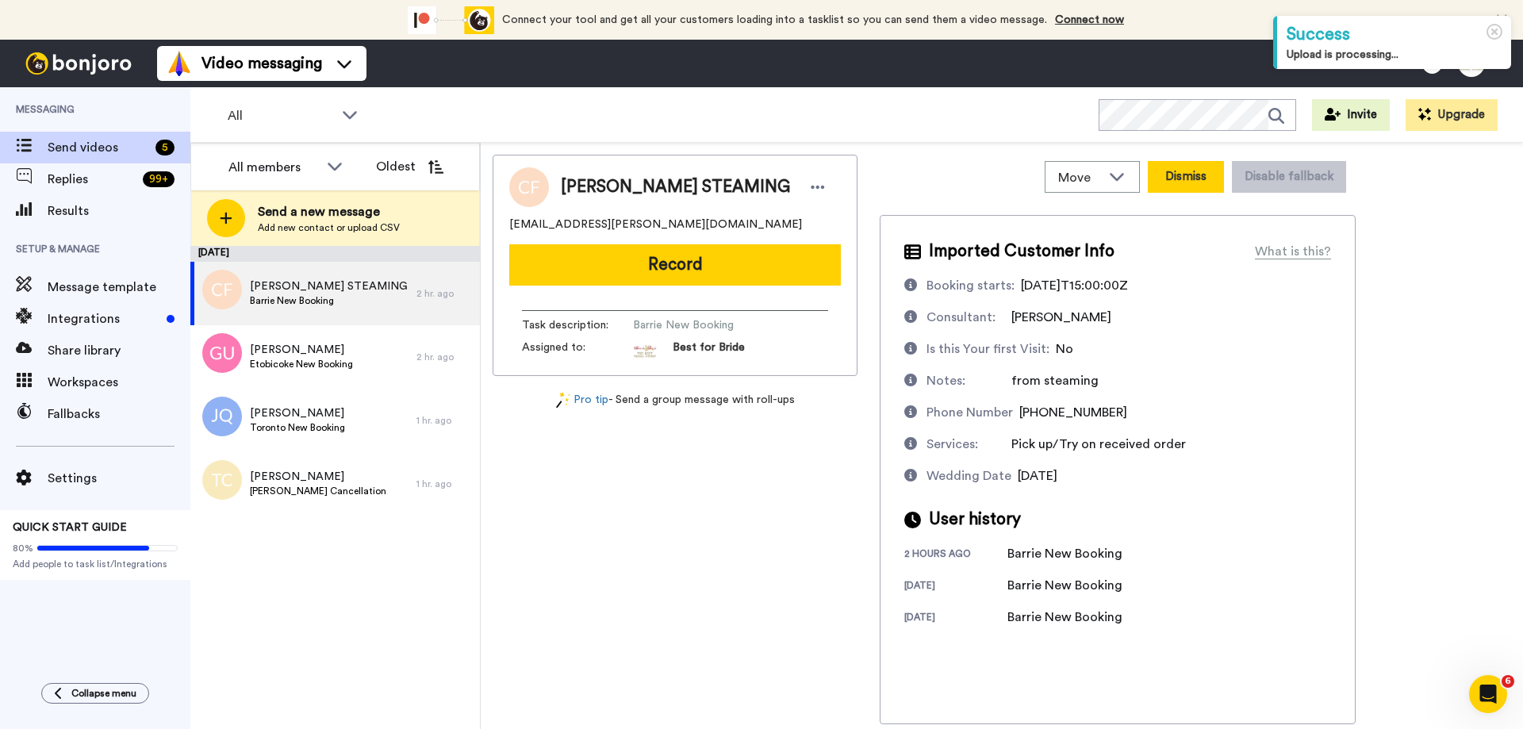
click at [1196, 189] on button "Dismiss" at bounding box center [1185, 177] width 76 height 32
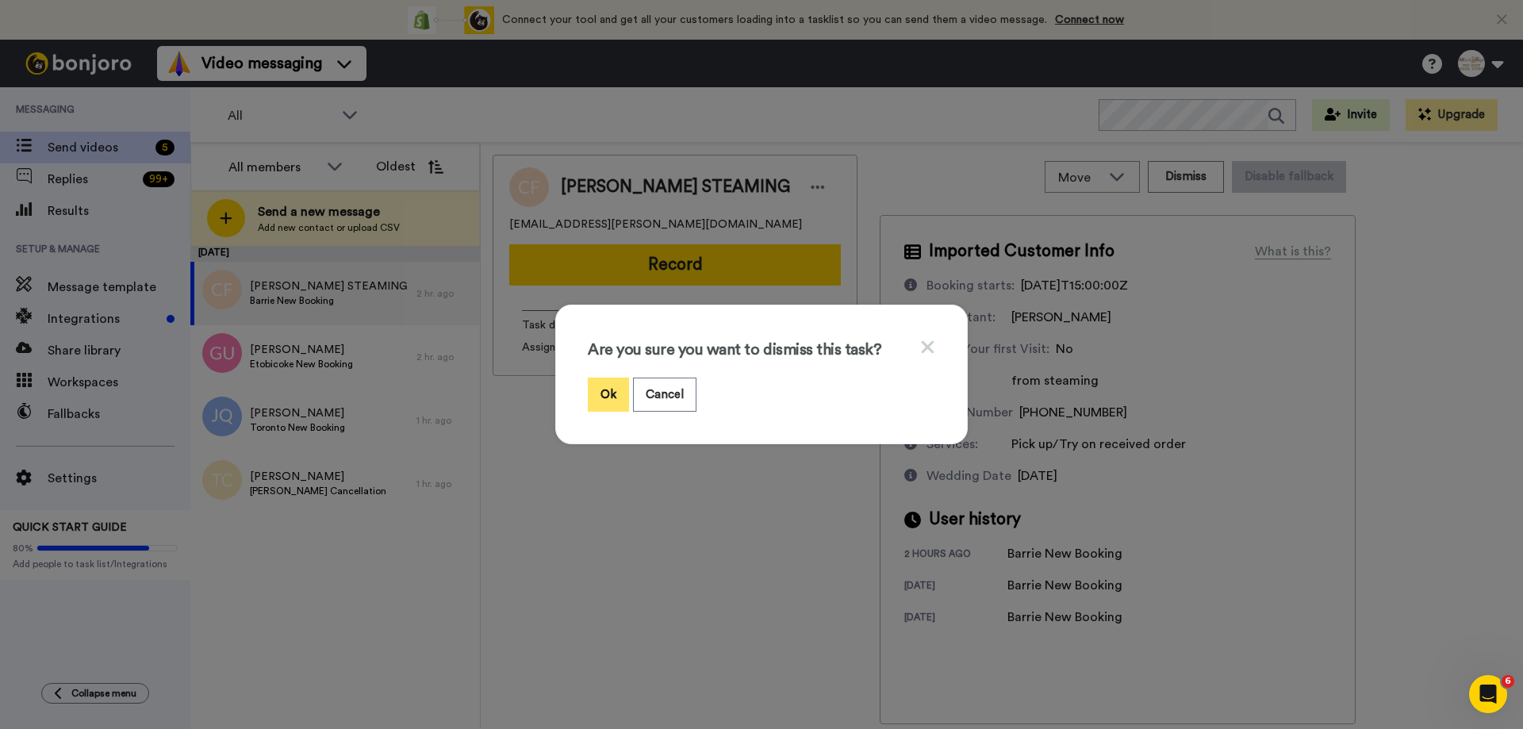
click at [604, 398] on button "Ok" at bounding box center [608, 394] width 41 height 34
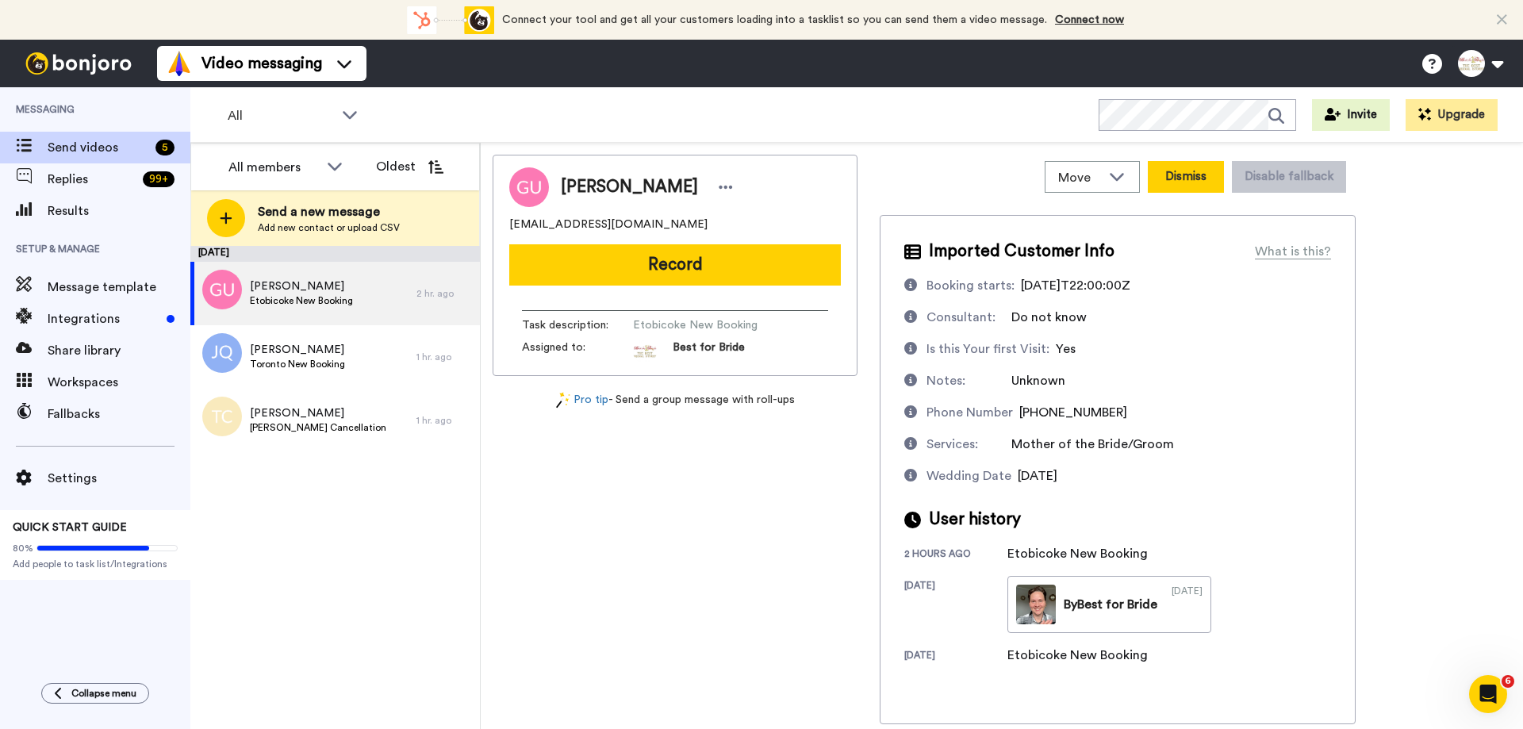
click at [1188, 174] on button "Dismiss" at bounding box center [1185, 177] width 76 height 32
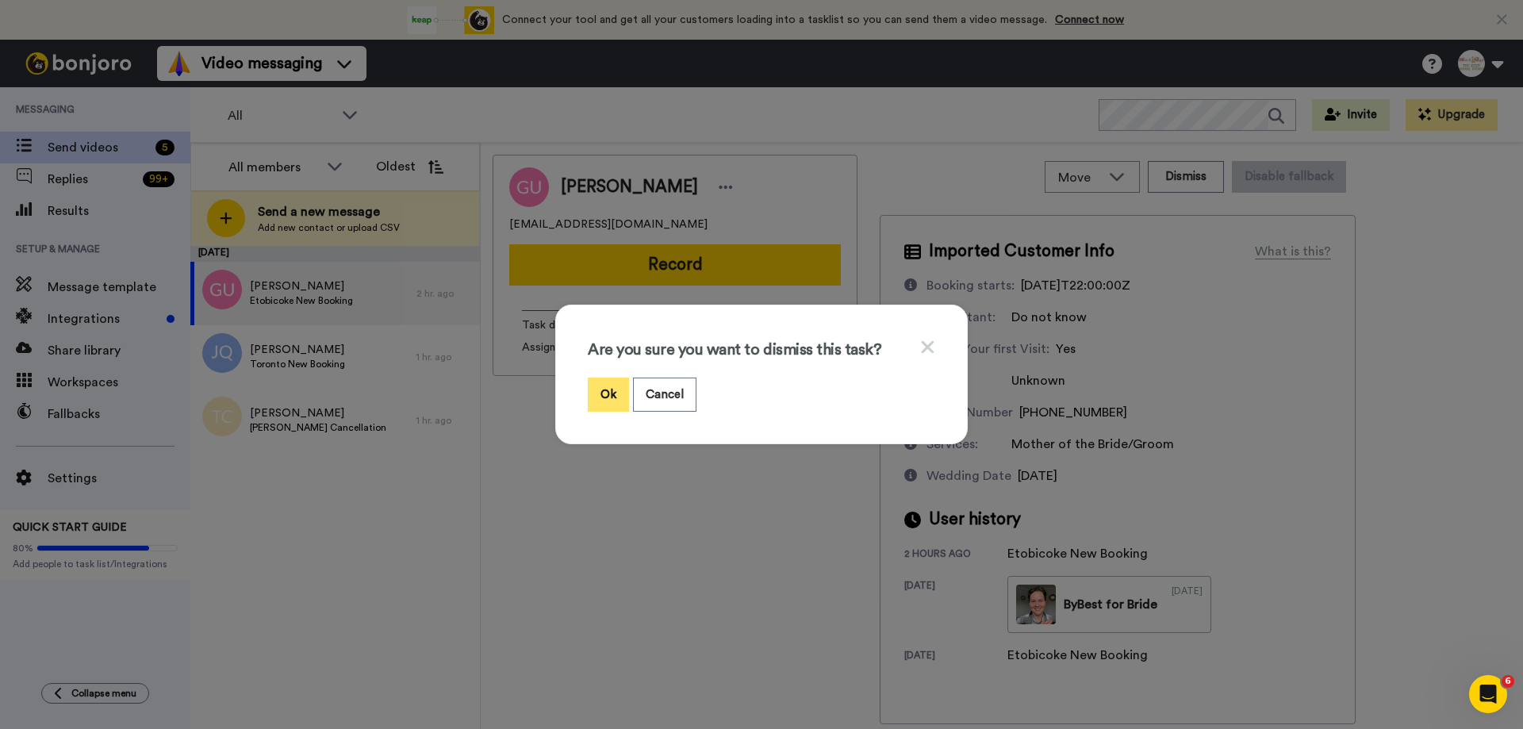
click at [606, 396] on button "Ok" at bounding box center [608, 394] width 41 height 34
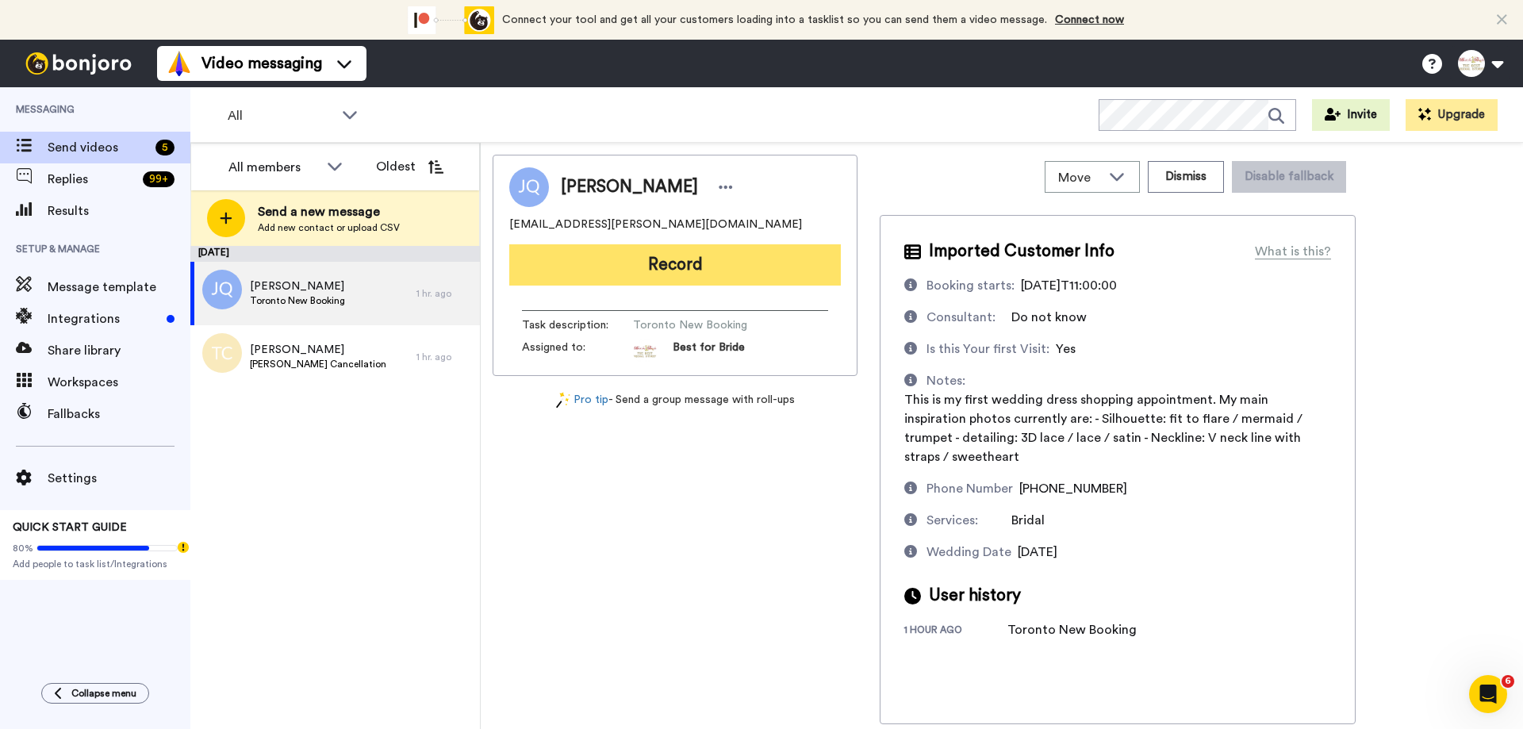
click at [653, 278] on button "Record" at bounding box center [674, 264] width 331 height 41
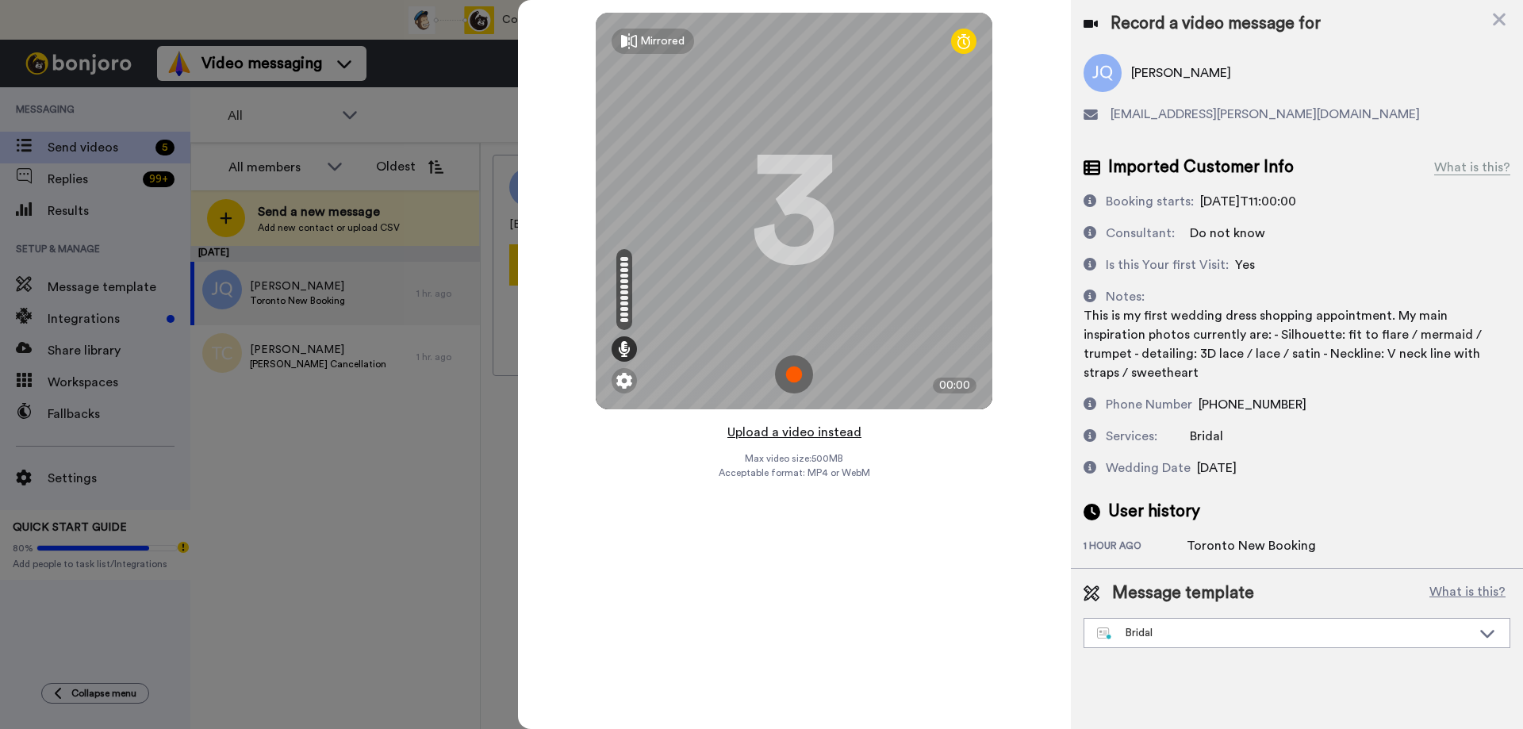
click at [778, 427] on button "Upload a video instead" at bounding box center [794, 432] width 144 height 21
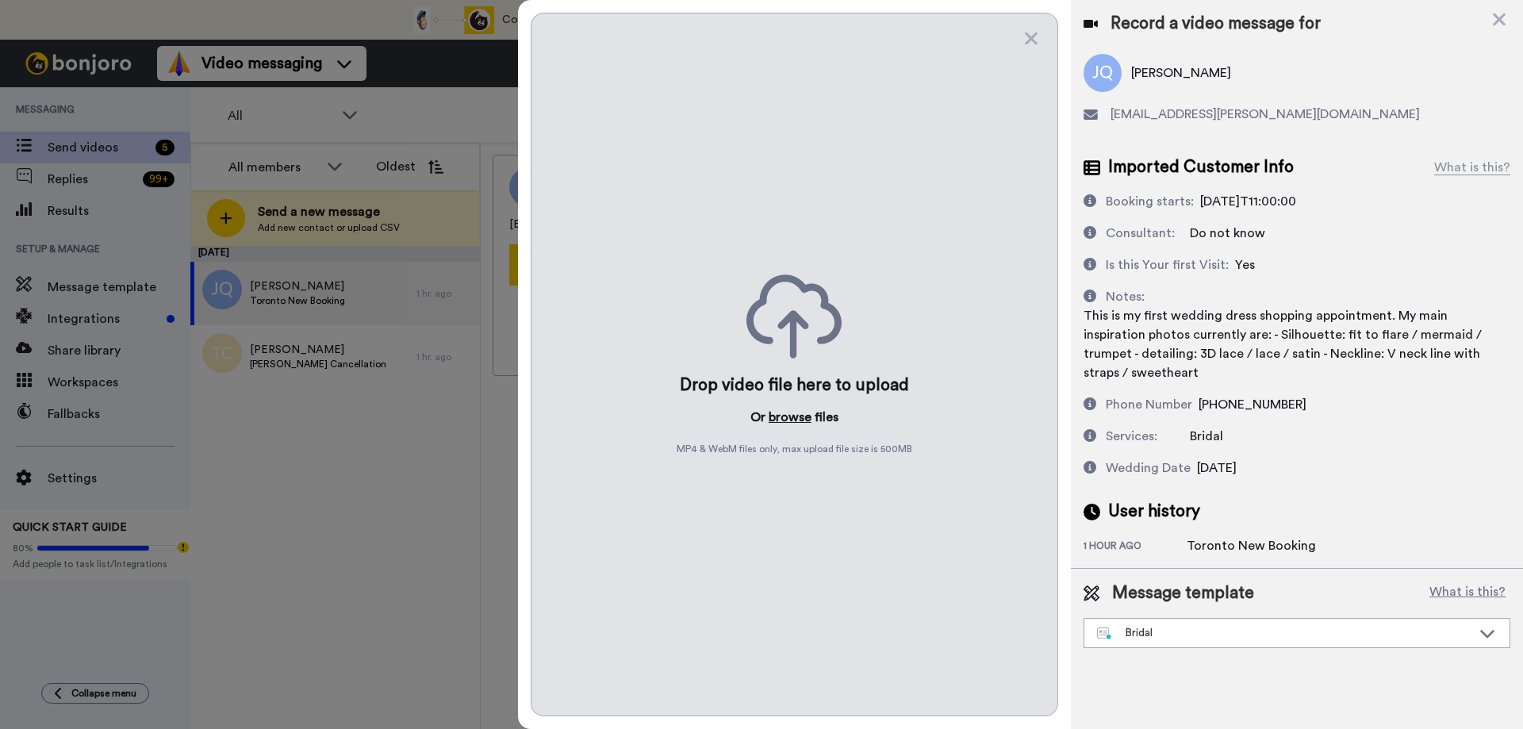
click at [783, 415] on button "browse" at bounding box center [789, 417] width 43 height 19
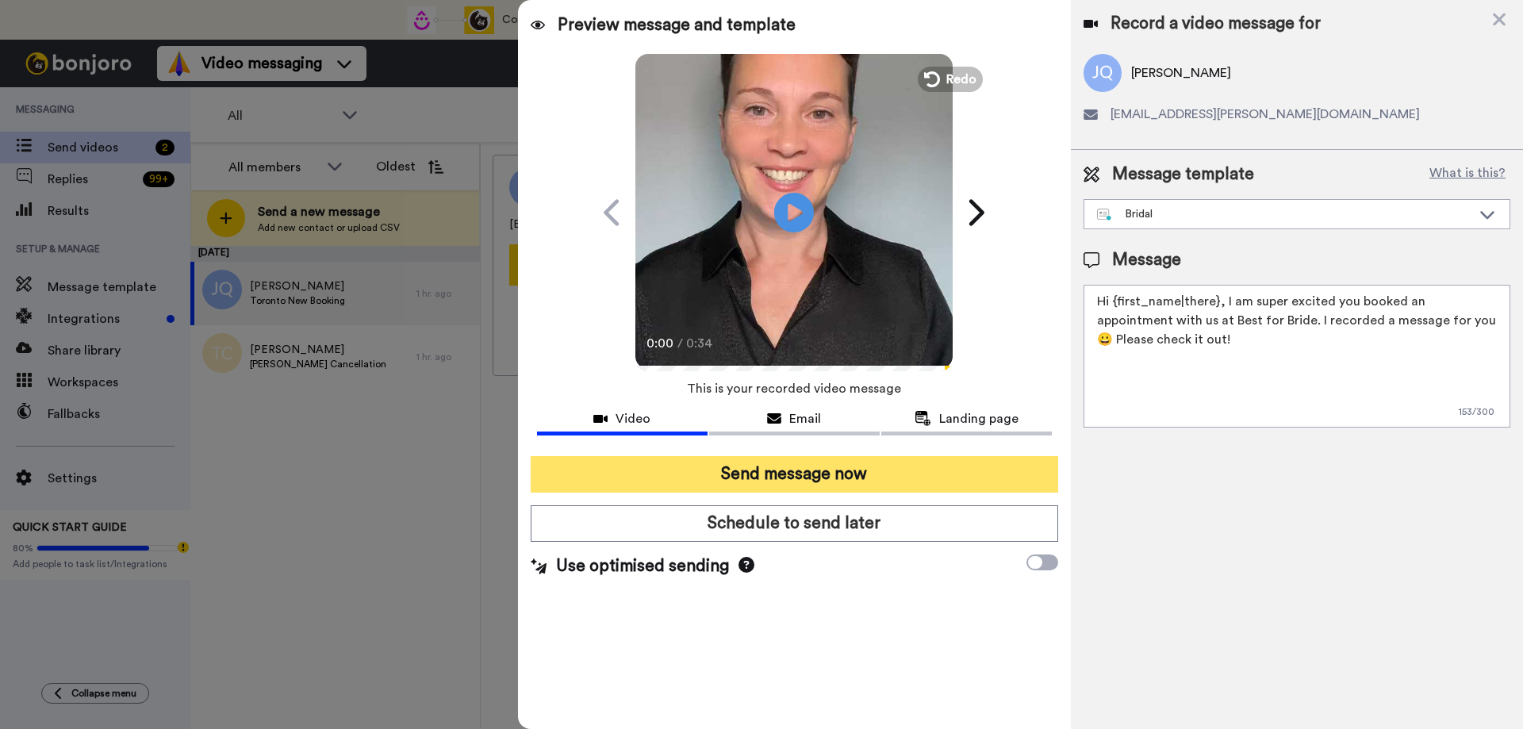
click at [742, 467] on button "Send message now" at bounding box center [794, 474] width 527 height 36
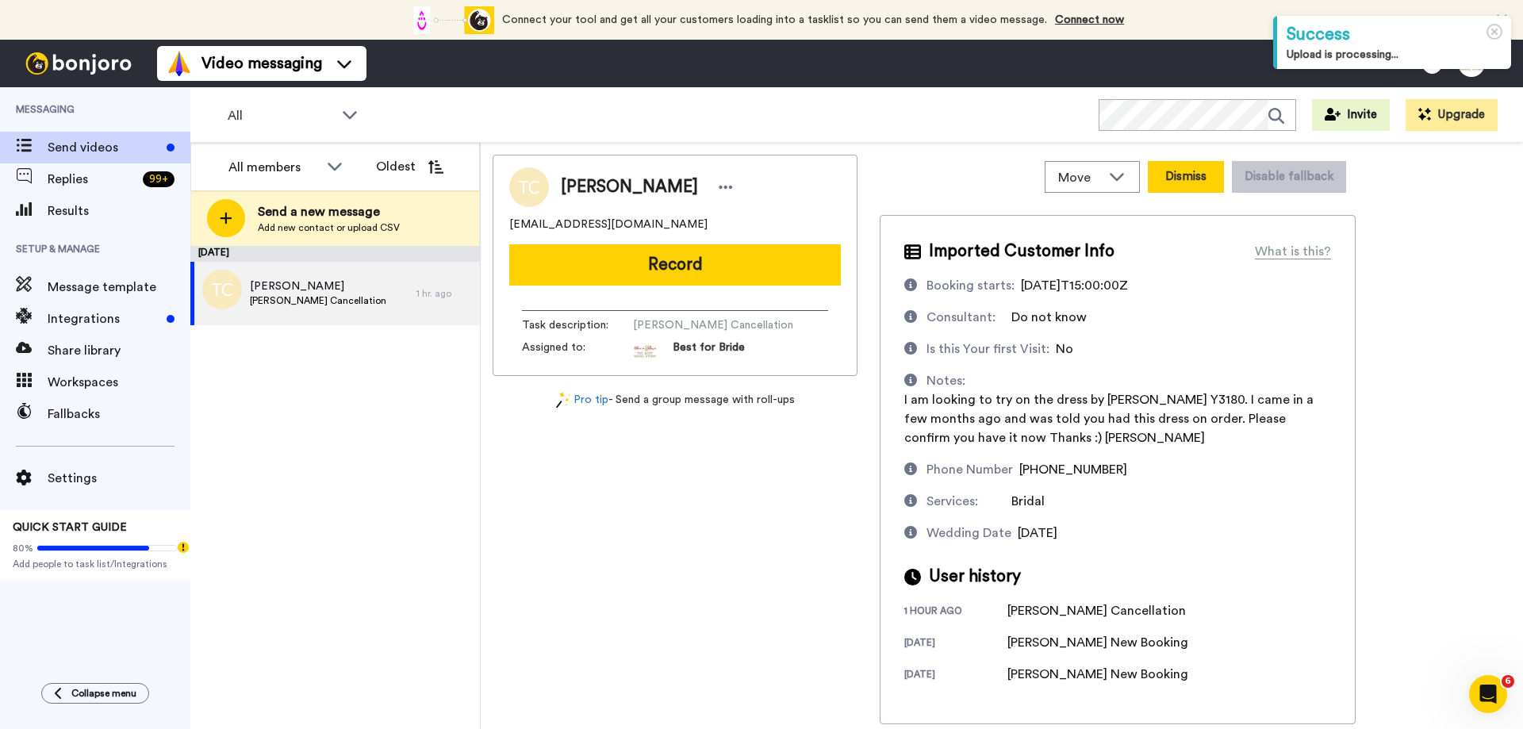
click at [1192, 177] on button "Dismiss" at bounding box center [1185, 177] width 76 height 32
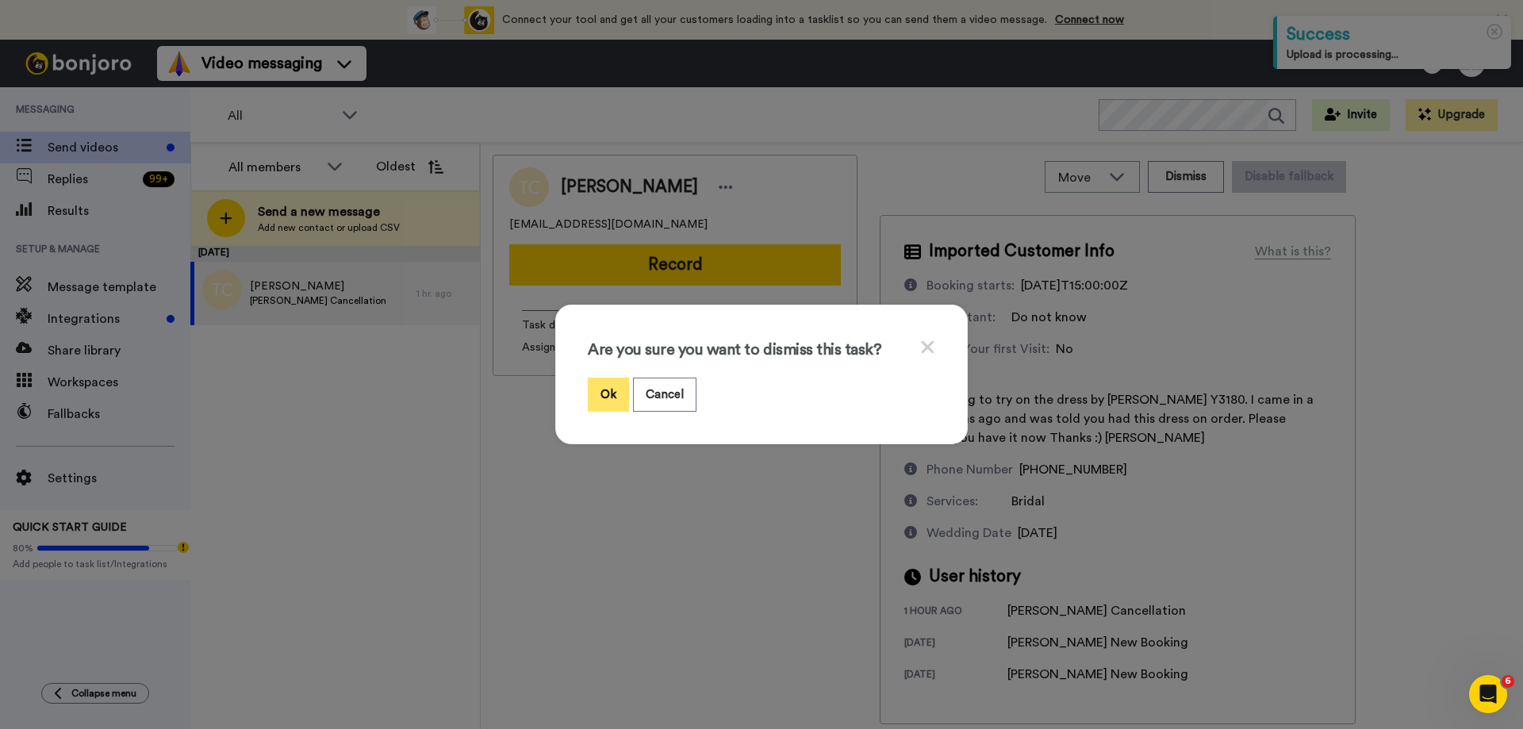
click at [596, 396] on button "Ok" at bounding box center [608, 394] width 41 height 34
